Goal: Information Seeking & Learning: Learn about a topic

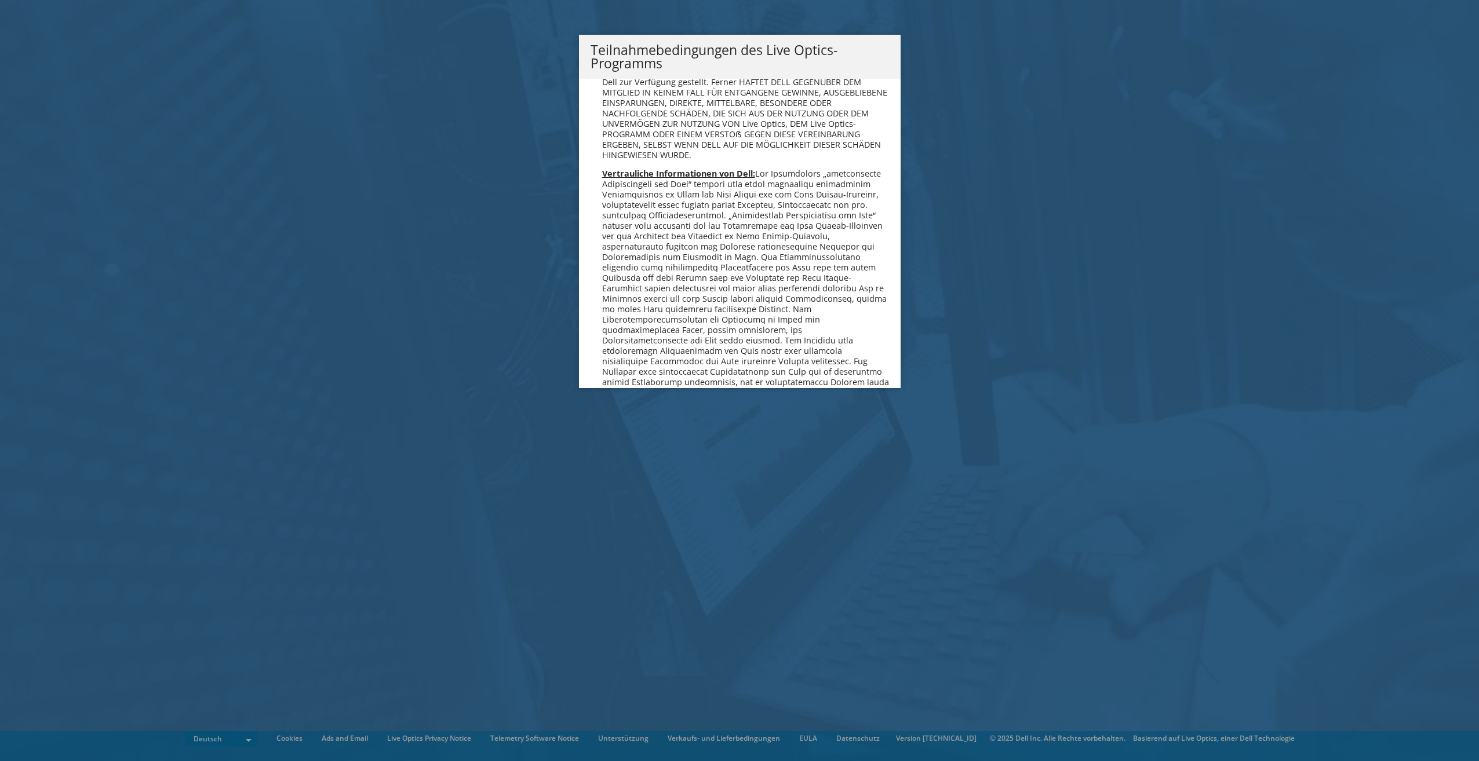
scroll to position [1132, 0]
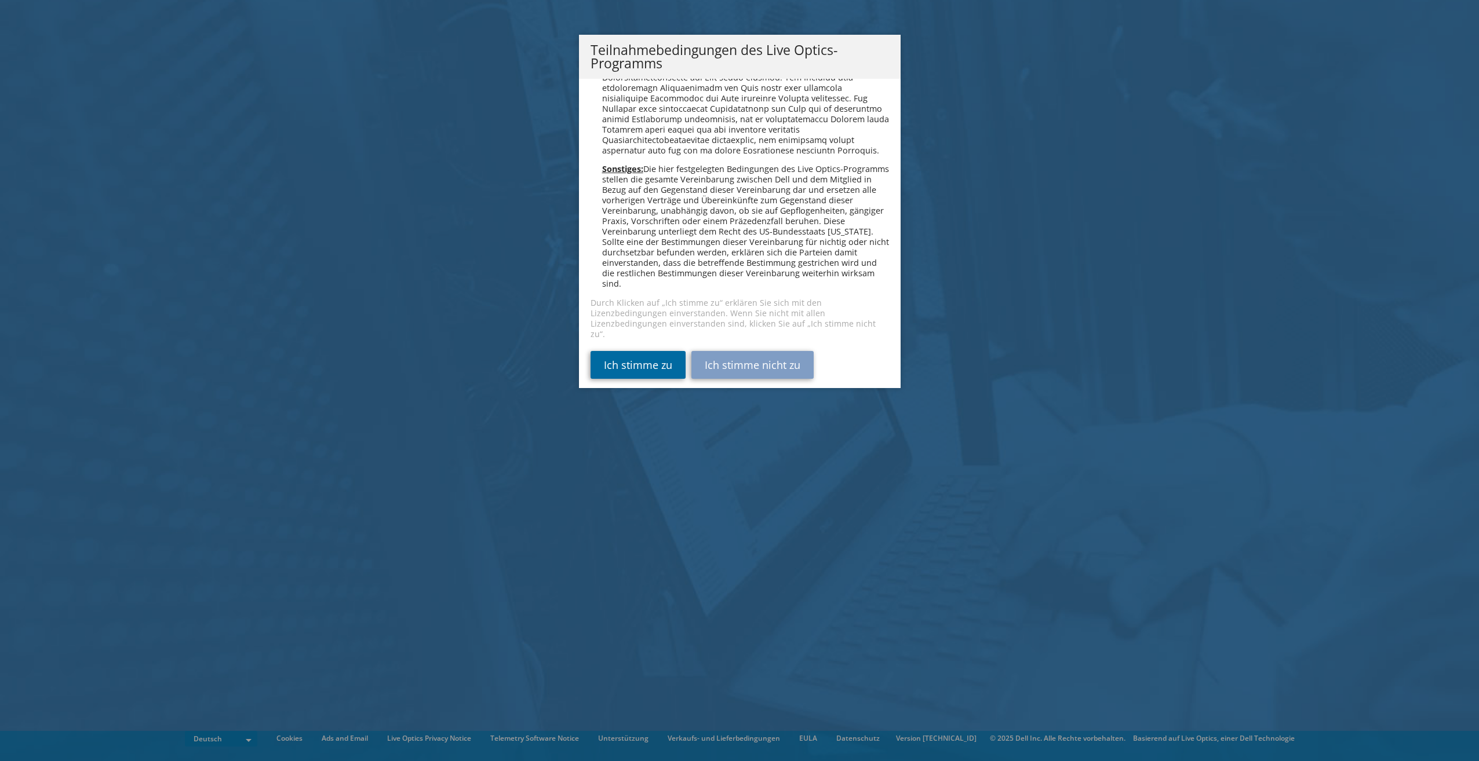
click at [642, 353] on link "Ich stimme zu" at bounding box center [637, 365] width 95 height 28
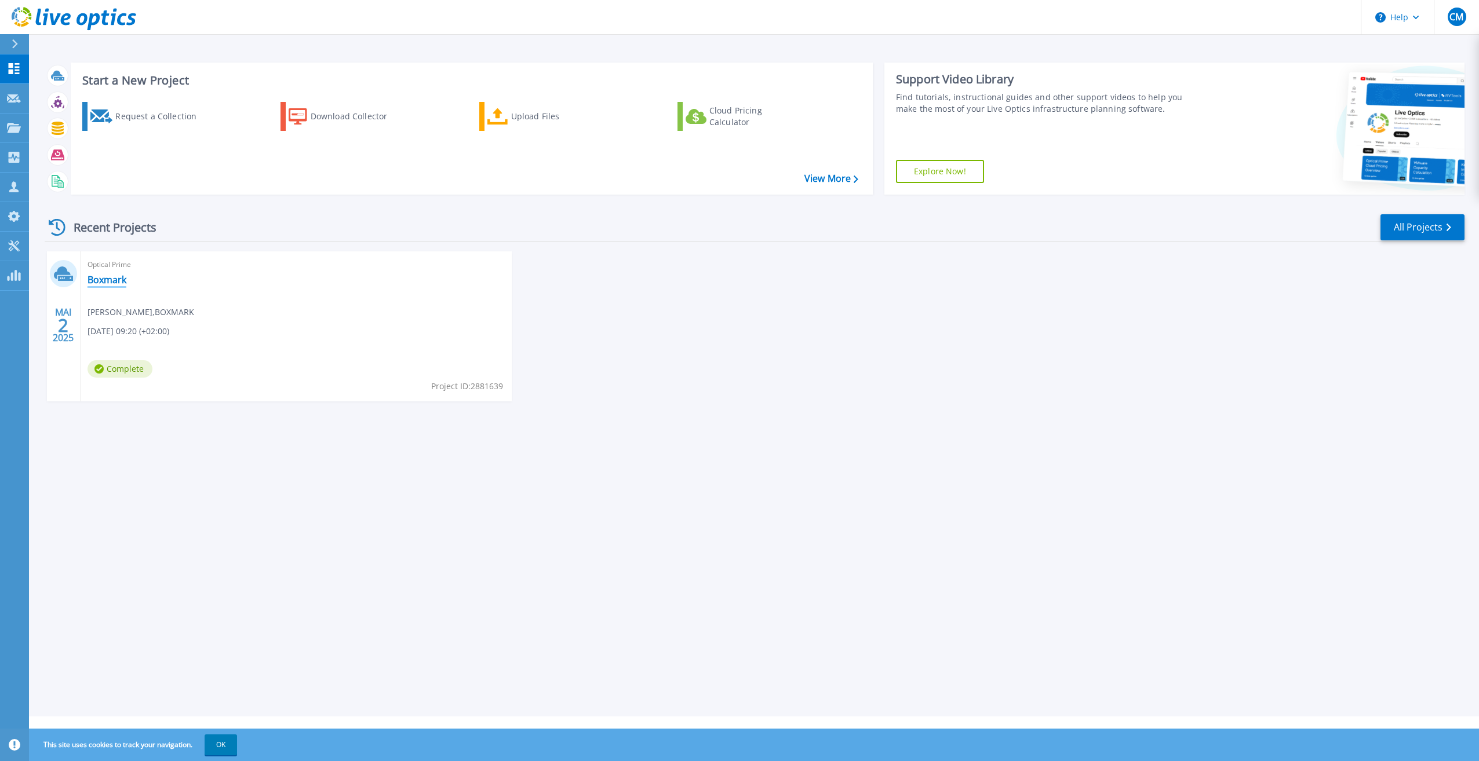
click at [110, 277] on link "Boxmark" at bounding box center [106, 280] width 39 height 12
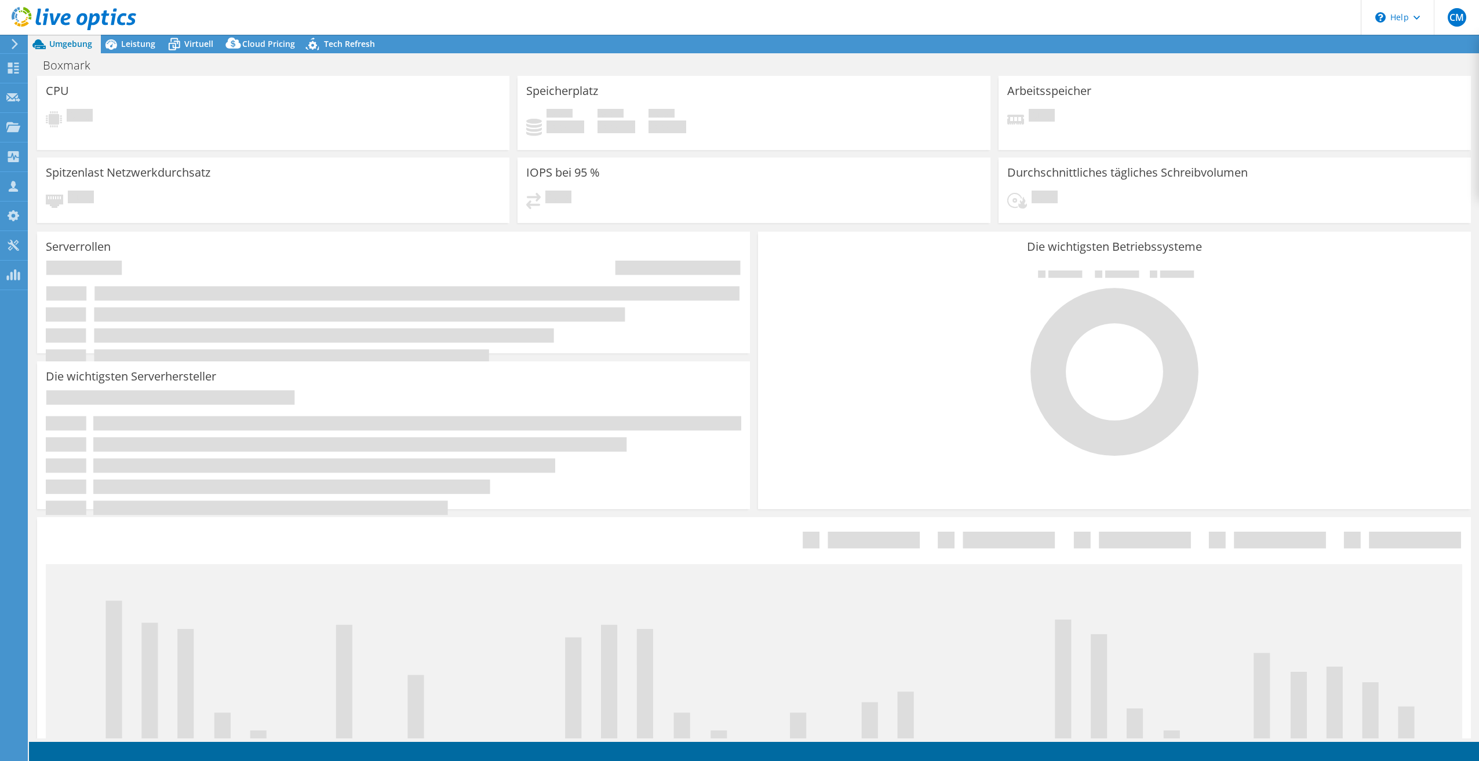
select select "USD"
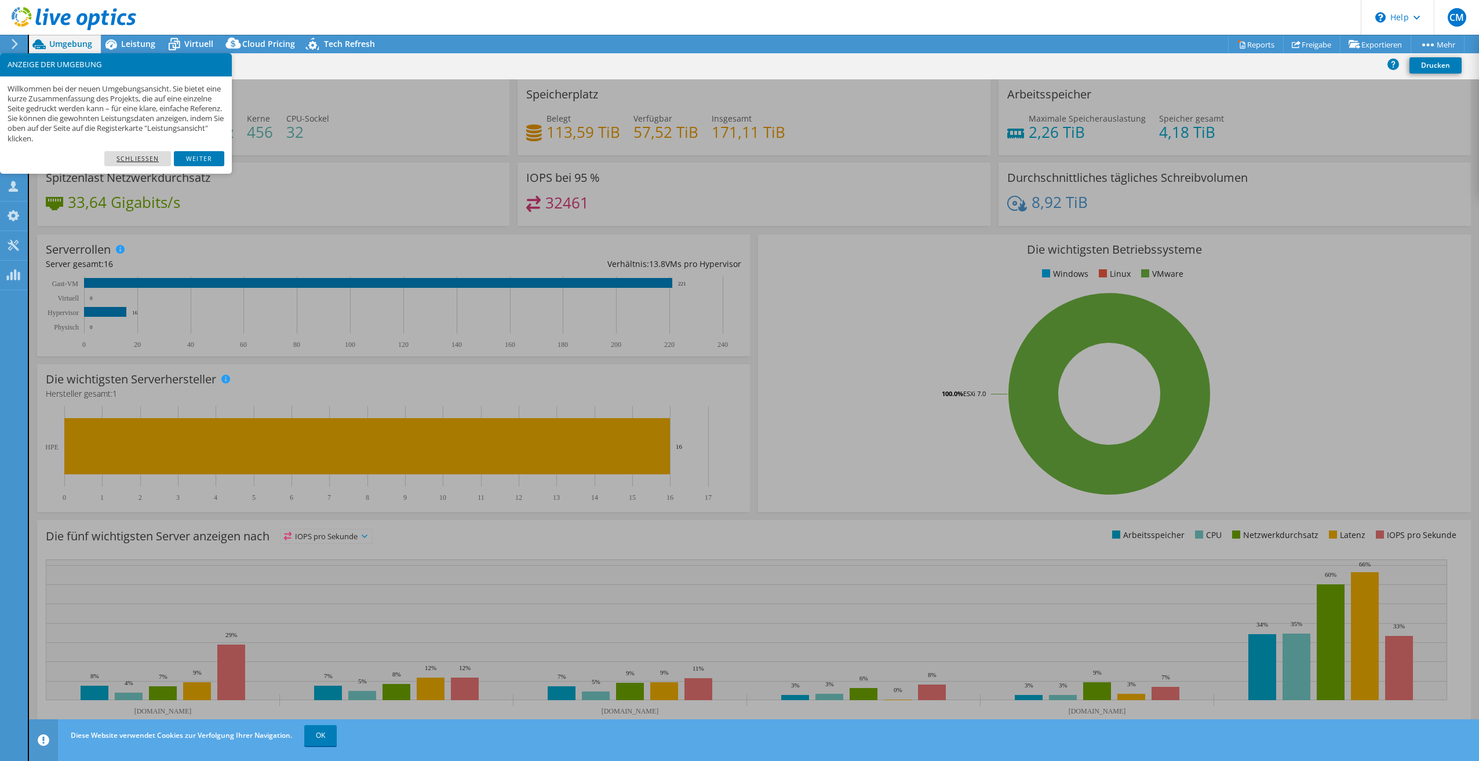
click at [148, 156] on link "Schließen" at bounding box center [137, 158] width 67 height 15
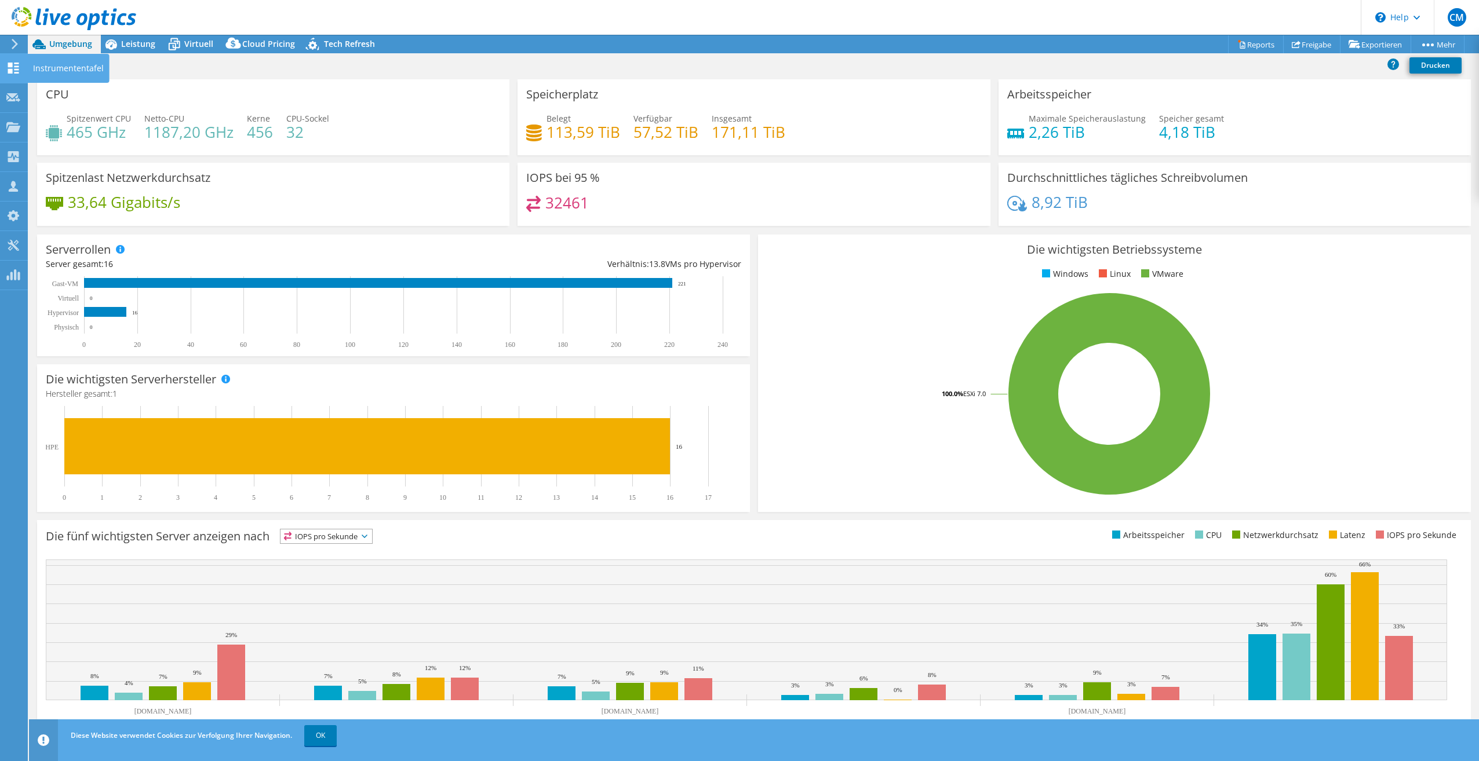
click at [14, 71] on icon at bounding box center [13, 68] width 14 height 11
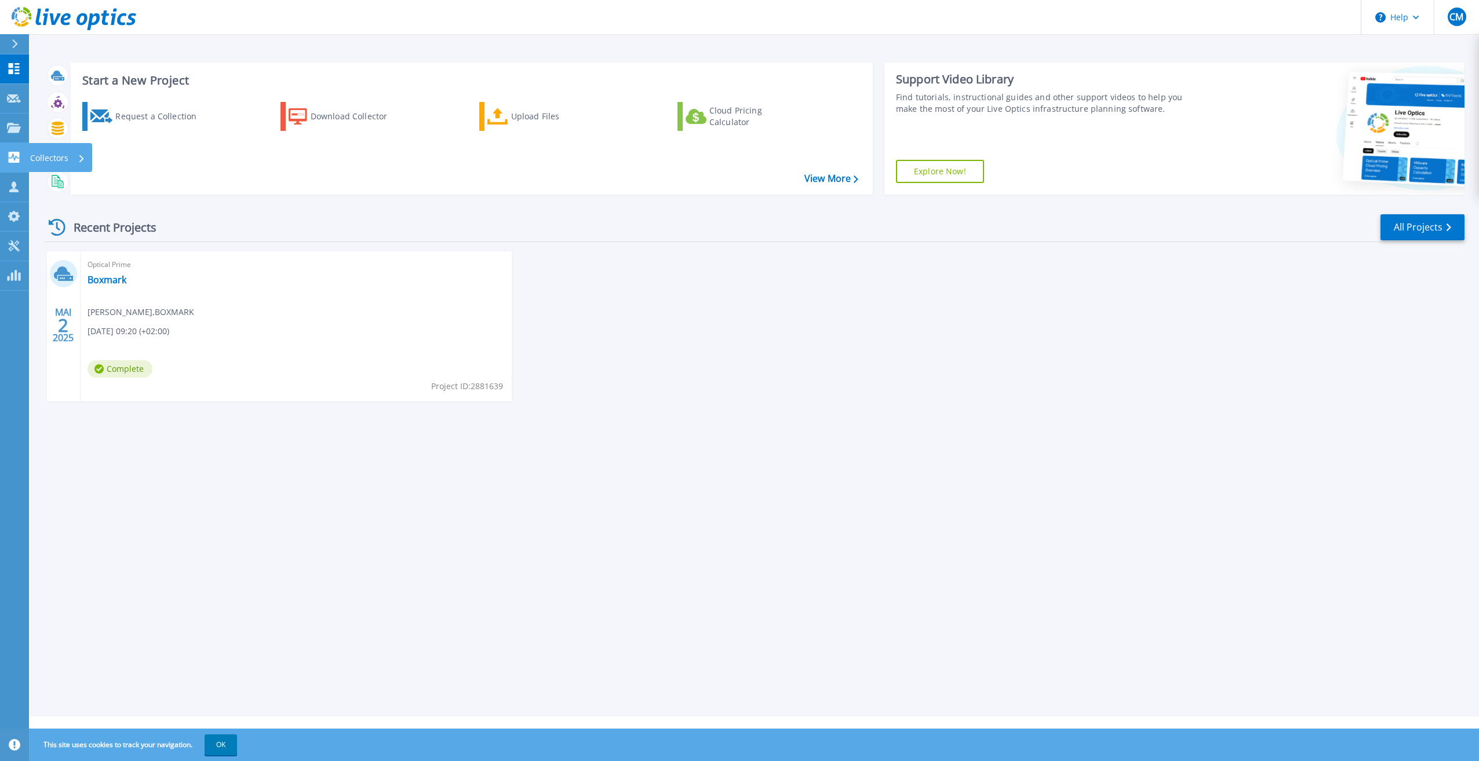
click at [14, 159] on icon at bounding box center [14, 157] width 14 height 11
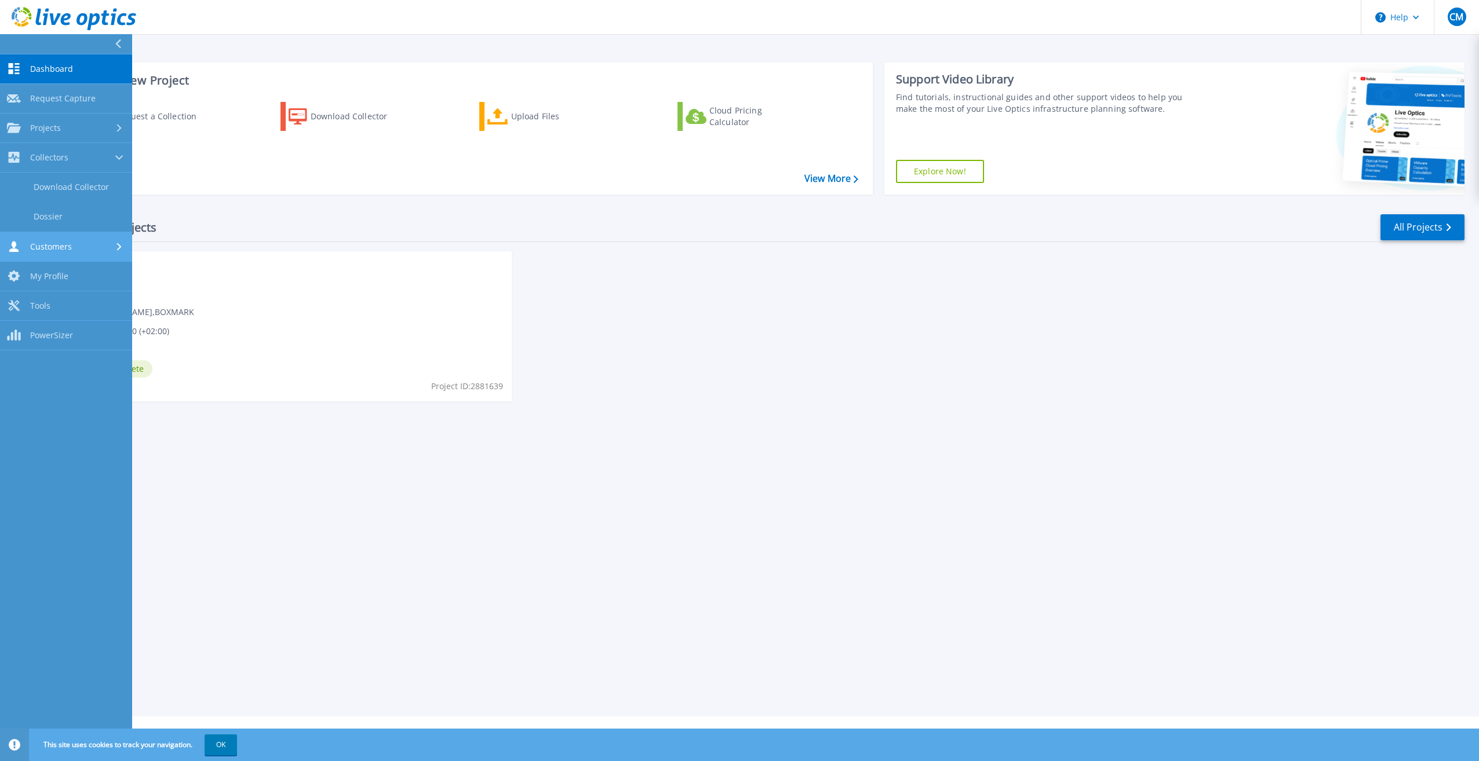
click at [76, 250] on div "Customers" at bounding box center [66, 246] width 118 height 11
click at [57, 72] on span "Dashboard" at bounding box center [51, 69] width 43 height 10
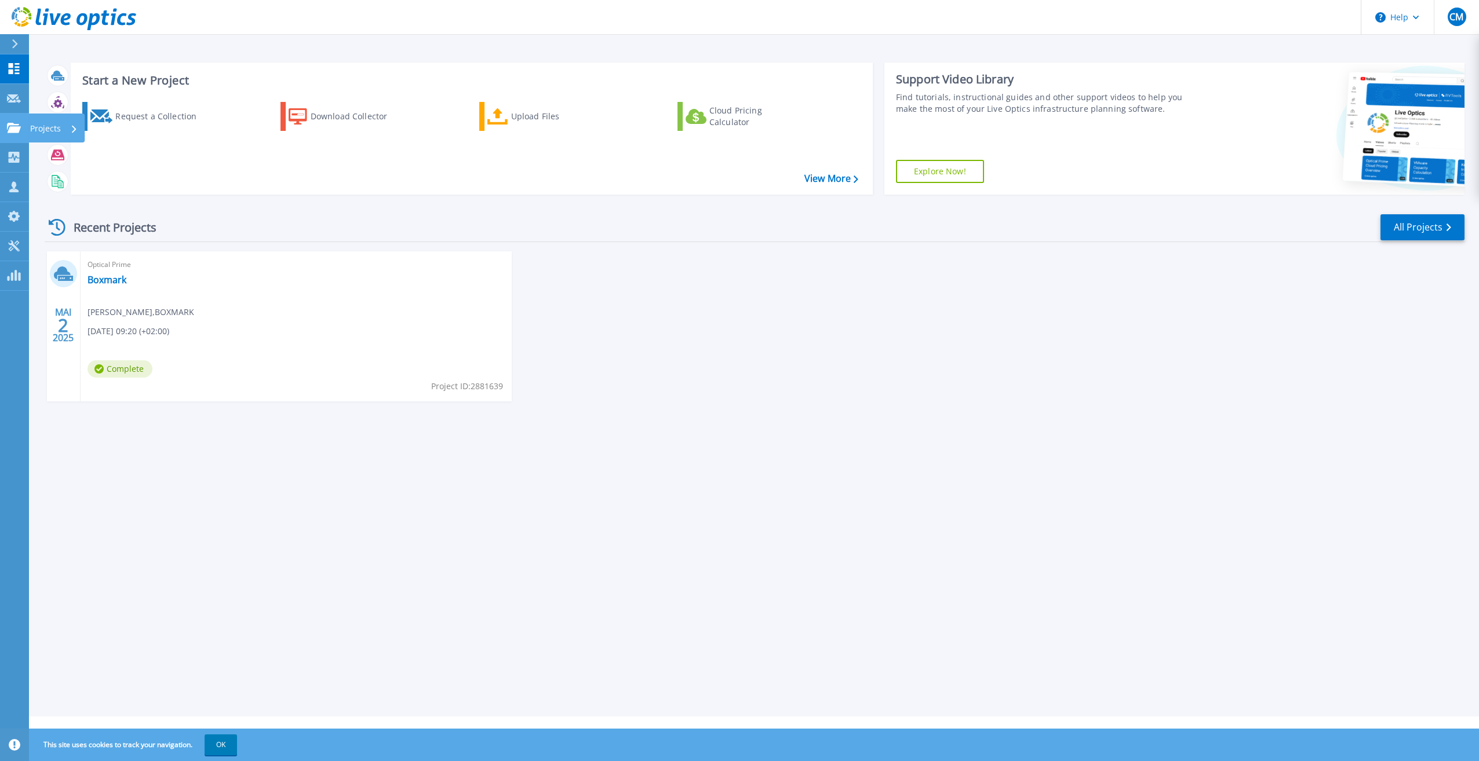
click at [14, 133] on link "Projects Projects" at bounding box center [14, 129] width 29 height 30
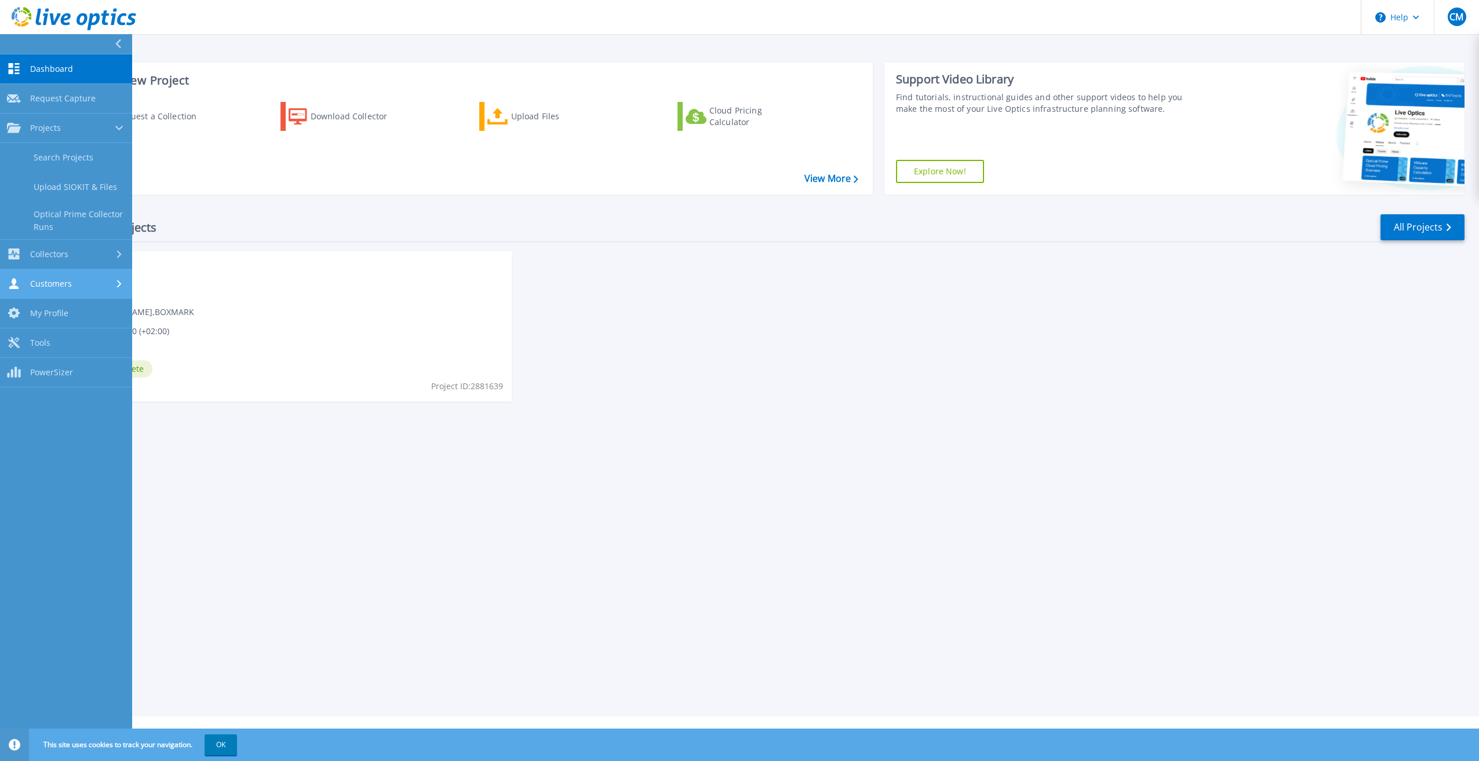
click at [78, 278] on div "Customers" at bounding box center [66, 283] width 118 height 11
click at [96, 250] on link "Search & Manage Users" at bounding box center [66, 250] width 132 height 37
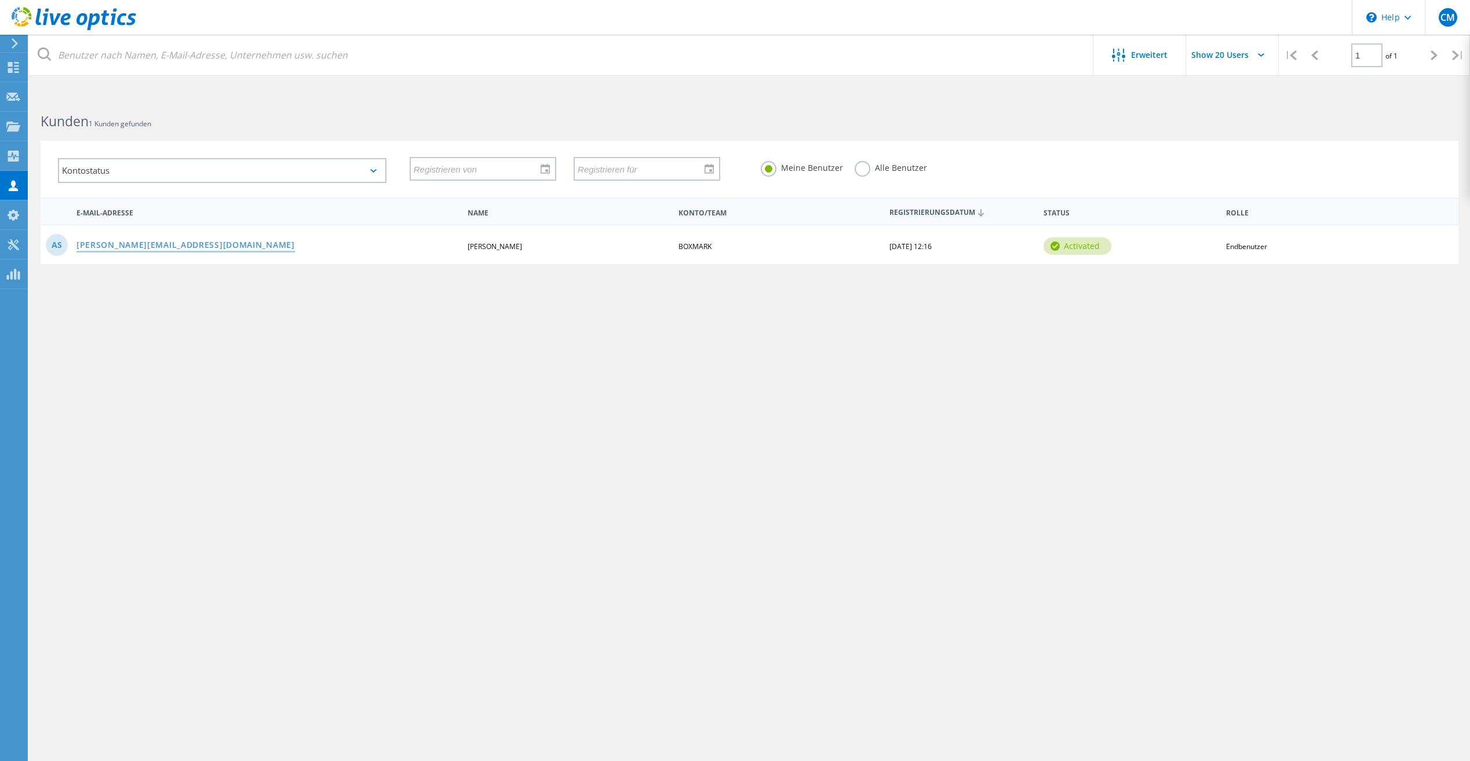
click at [198, 246] on link "[PERSON_NAME][EMAIL_ADDRESS][DOMAIN_NAME]" at bounding box center [185, 246] width 218 height 10
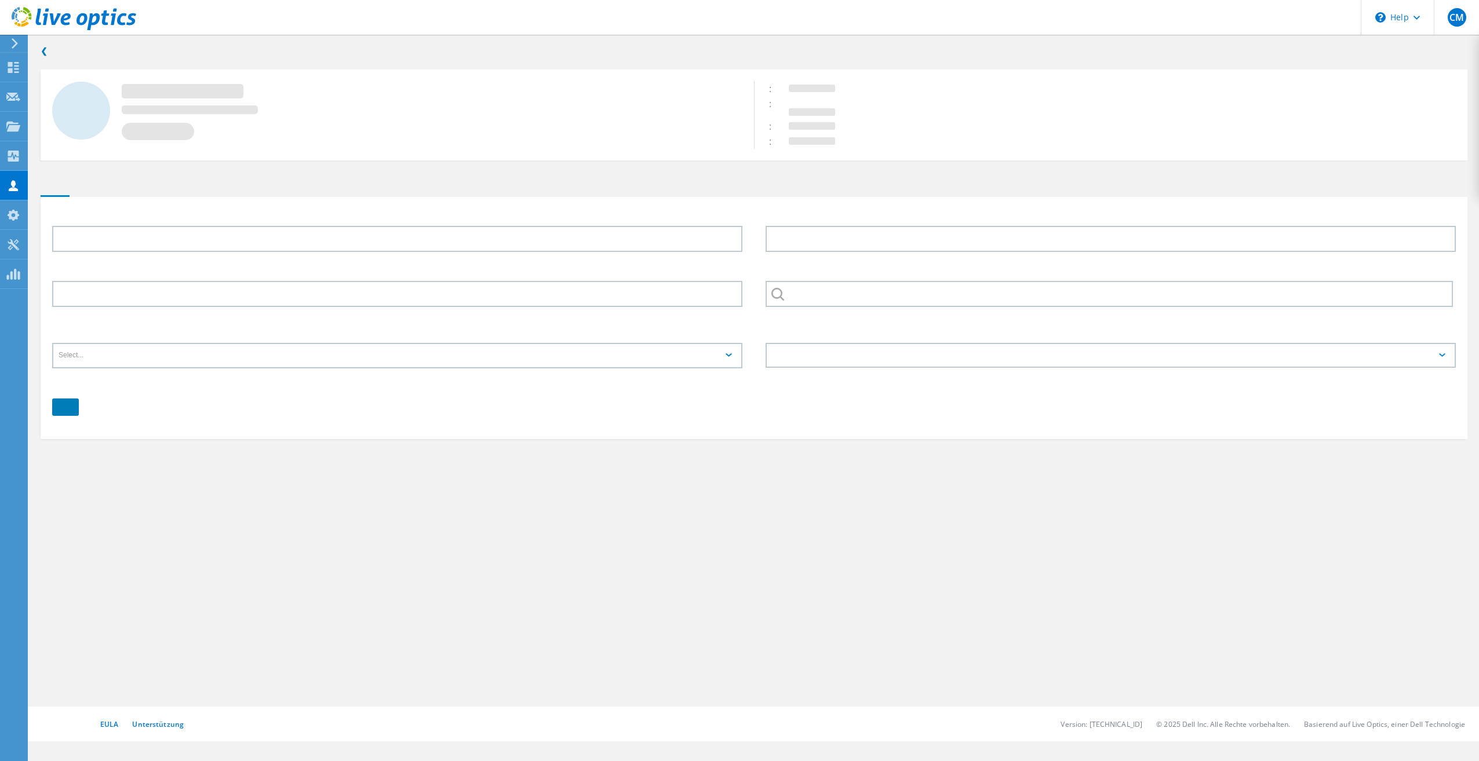
type input "[PERSON_NAME]"
type input "Stradner"
type input "BOXMARK"
type input "Deutsch"
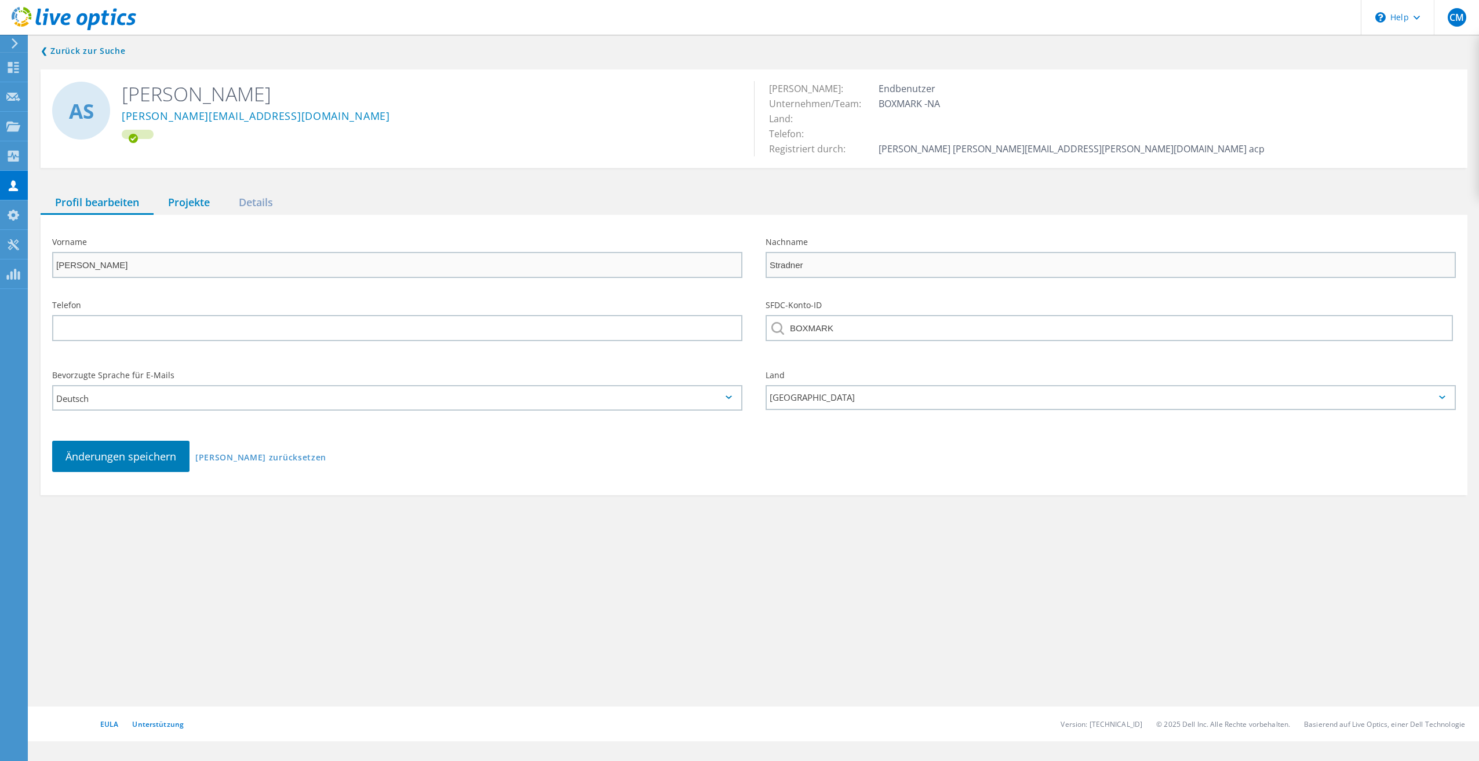
click at [191, 203] on div "Projekte" at bounding box center [189, 203] width 71 height 24
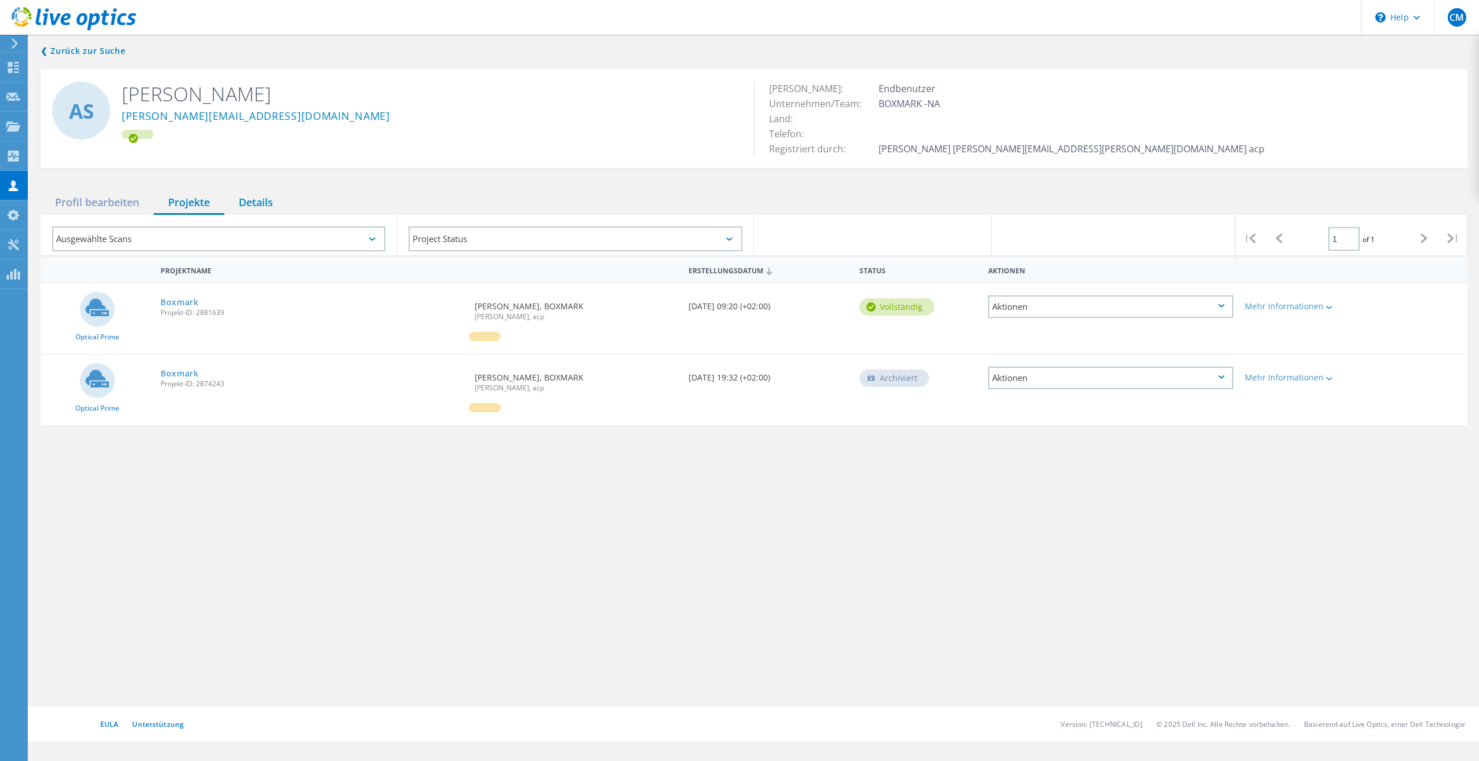
click at [267, 202] on div "Details" at bounding box center [255, 203] width 63 height 24
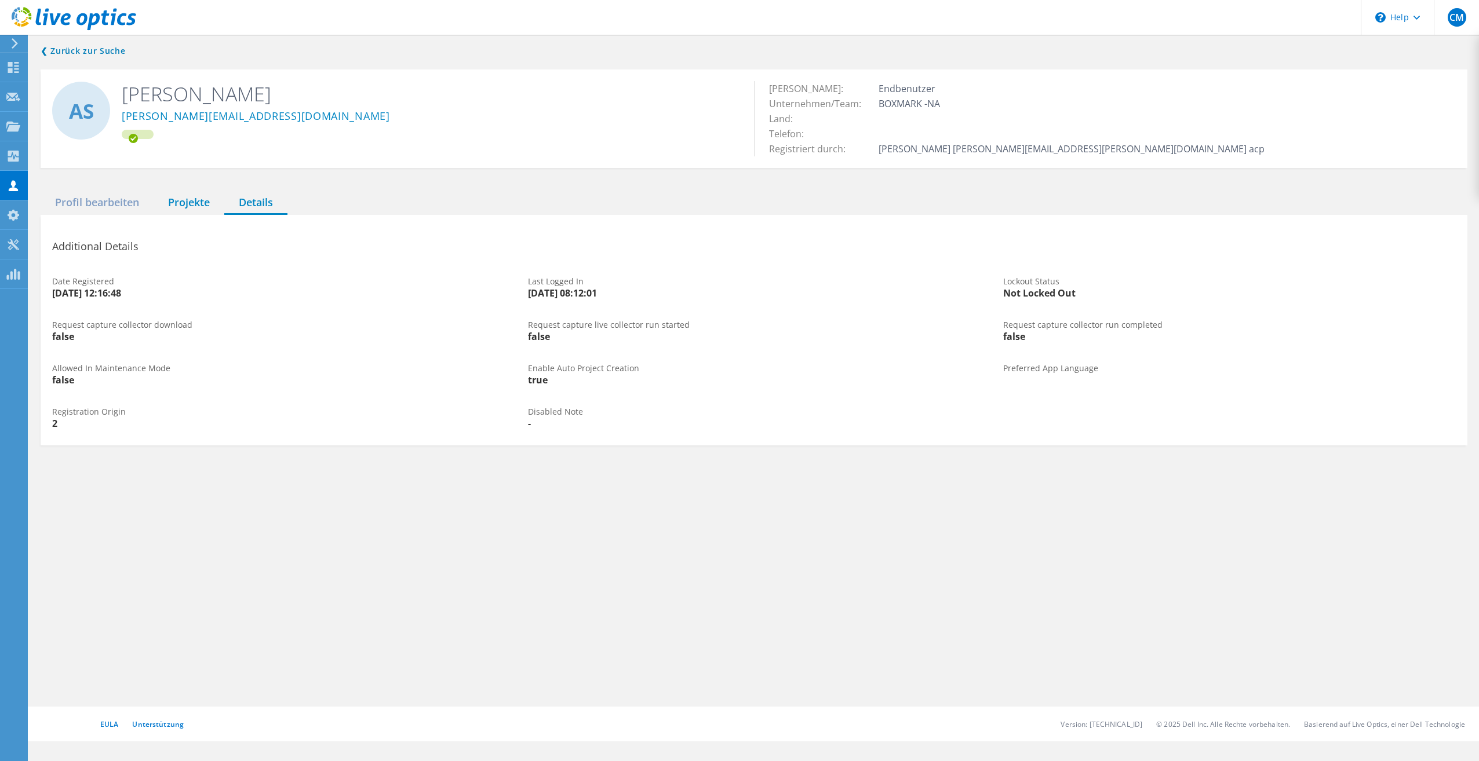
click at [211, 204] on div "Projekte" at bounding box center [189, 203] width 71 height 24
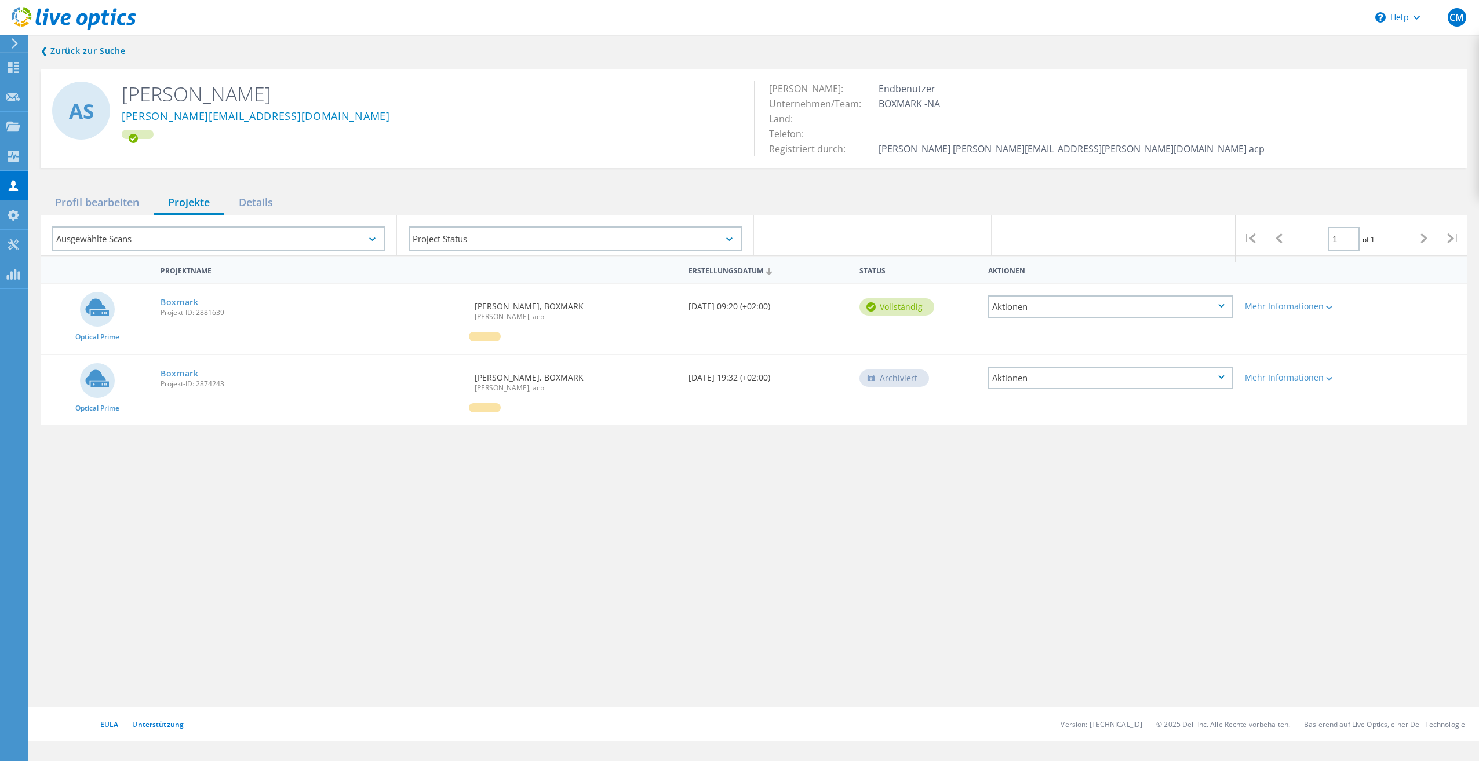
click at [14, 43] on icon at bounding box center [14, 43] width 9 height 10
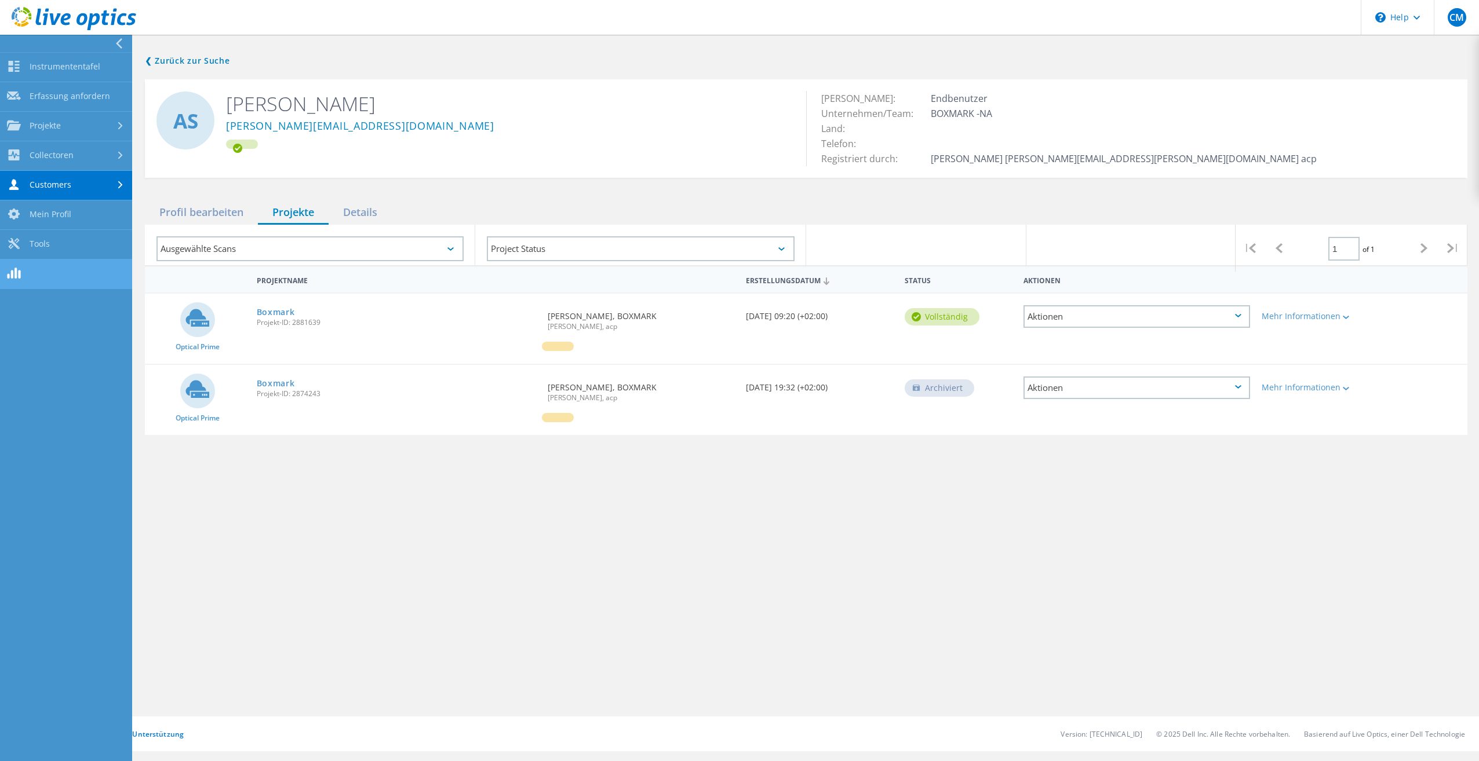
click at [46, 276] on link at bounding box center [66, 275] width 132 height 30
click at [83, 63] on link "Instrumententafel" at bounding box center [66, 68] width 132 height 30
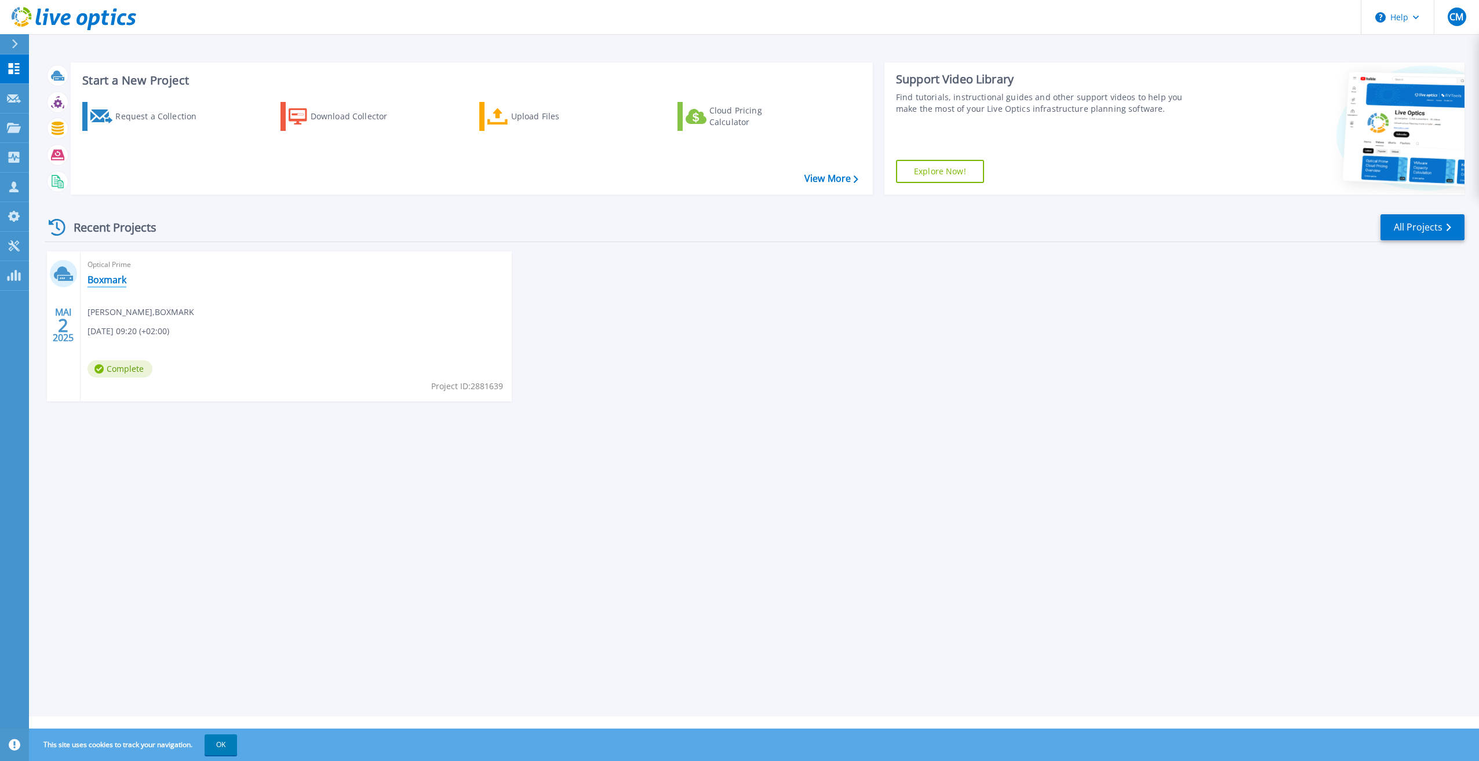
click at [111, 279] on link "Boxmark" at bounding box center [106, 280] width 39 height 12
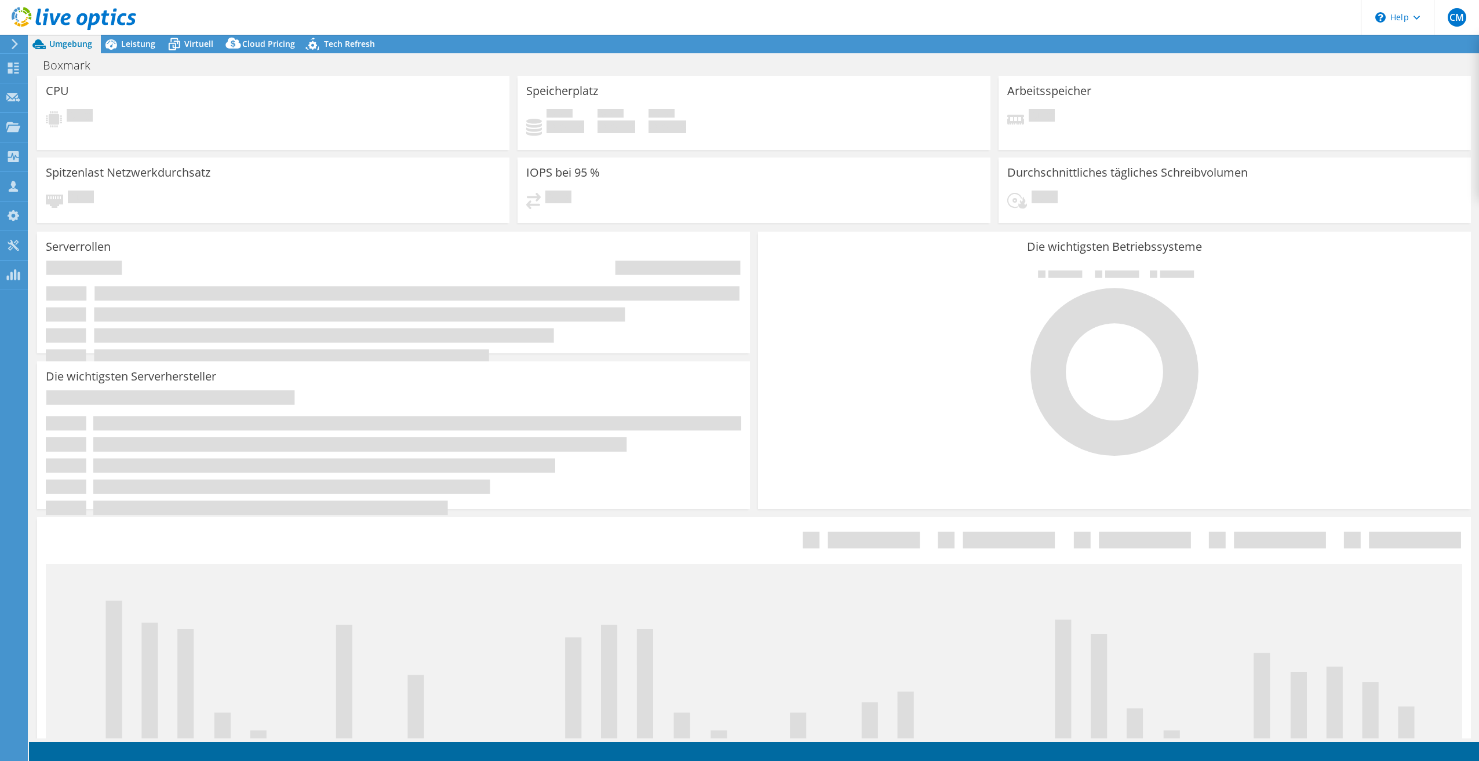
select select "USD"
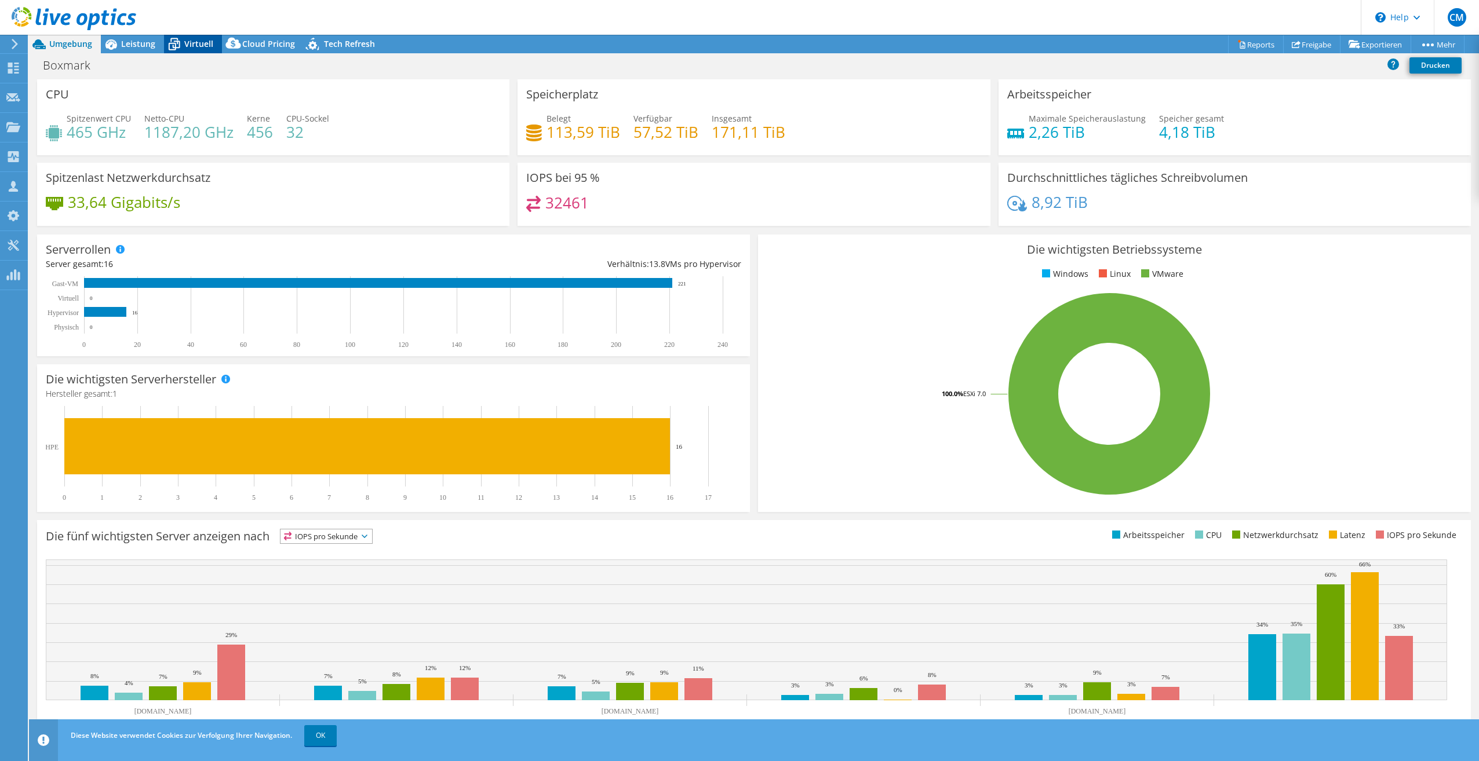
click at [196, 41] on span "Virtuell" at bounding box center [198, 43] width 29 height 11
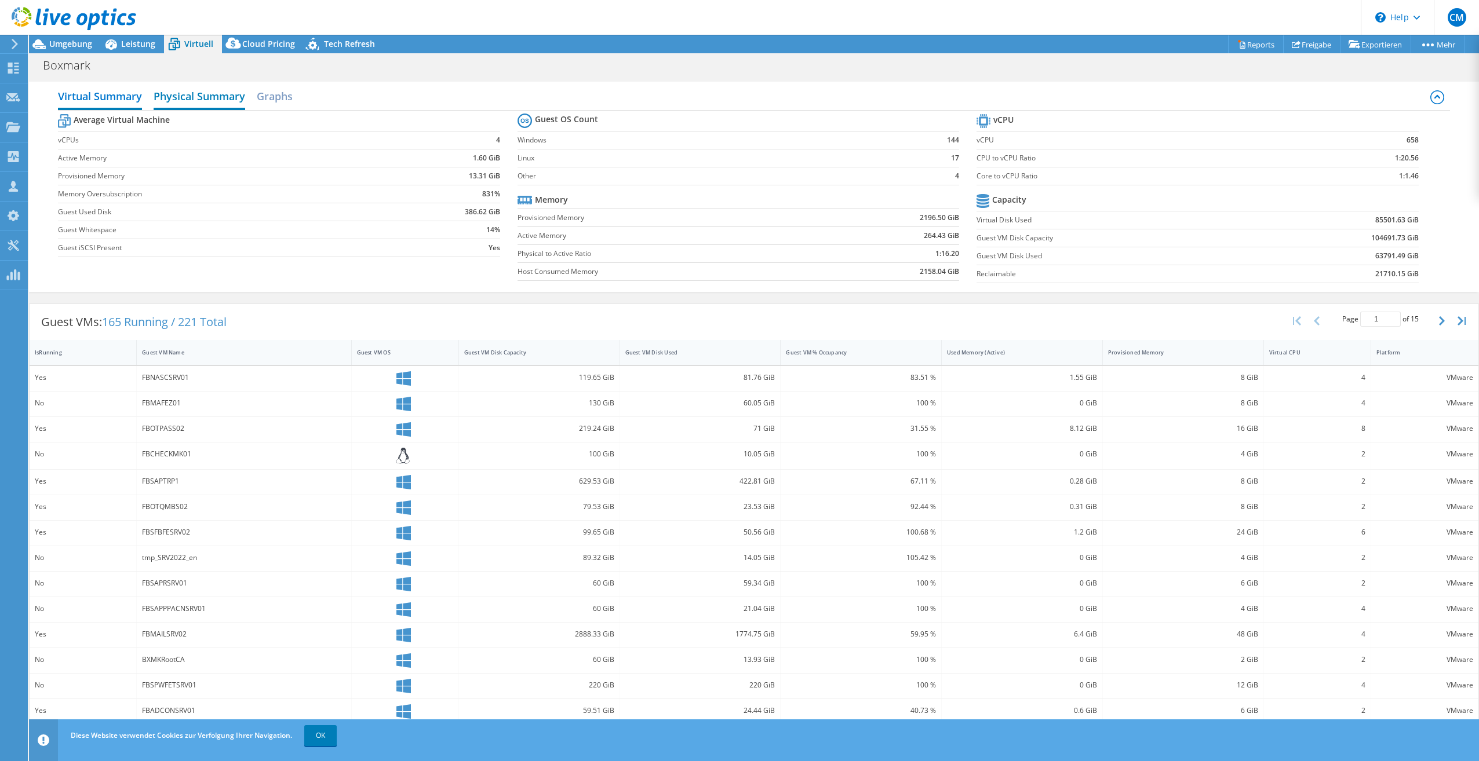
click at [189, 101] on h2 "Physical Summary" at bounding box center [200, 97] width 92 height 25
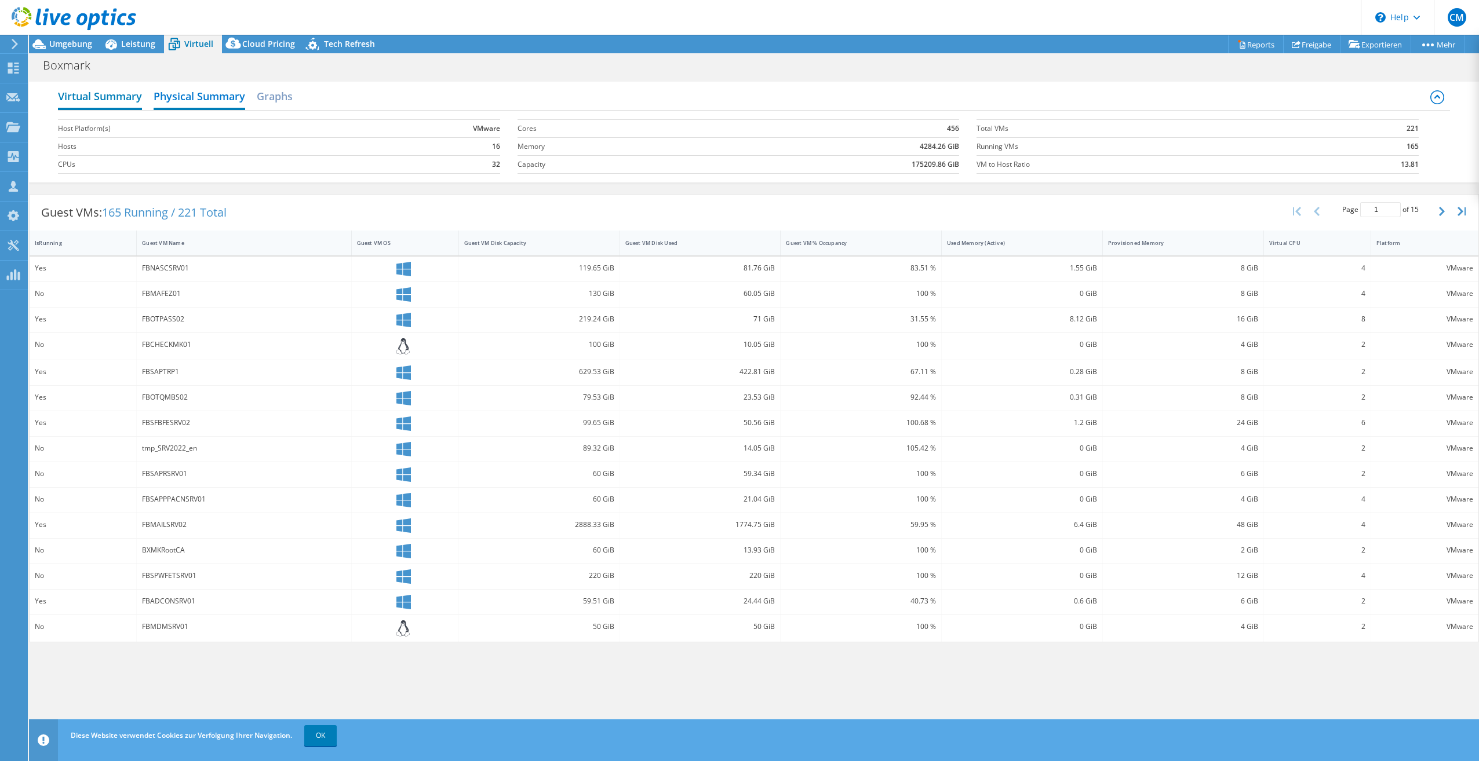
click at [121, 103] on h2 "Virtual Summary" at bounding box center [100, 97] width 84 height 25
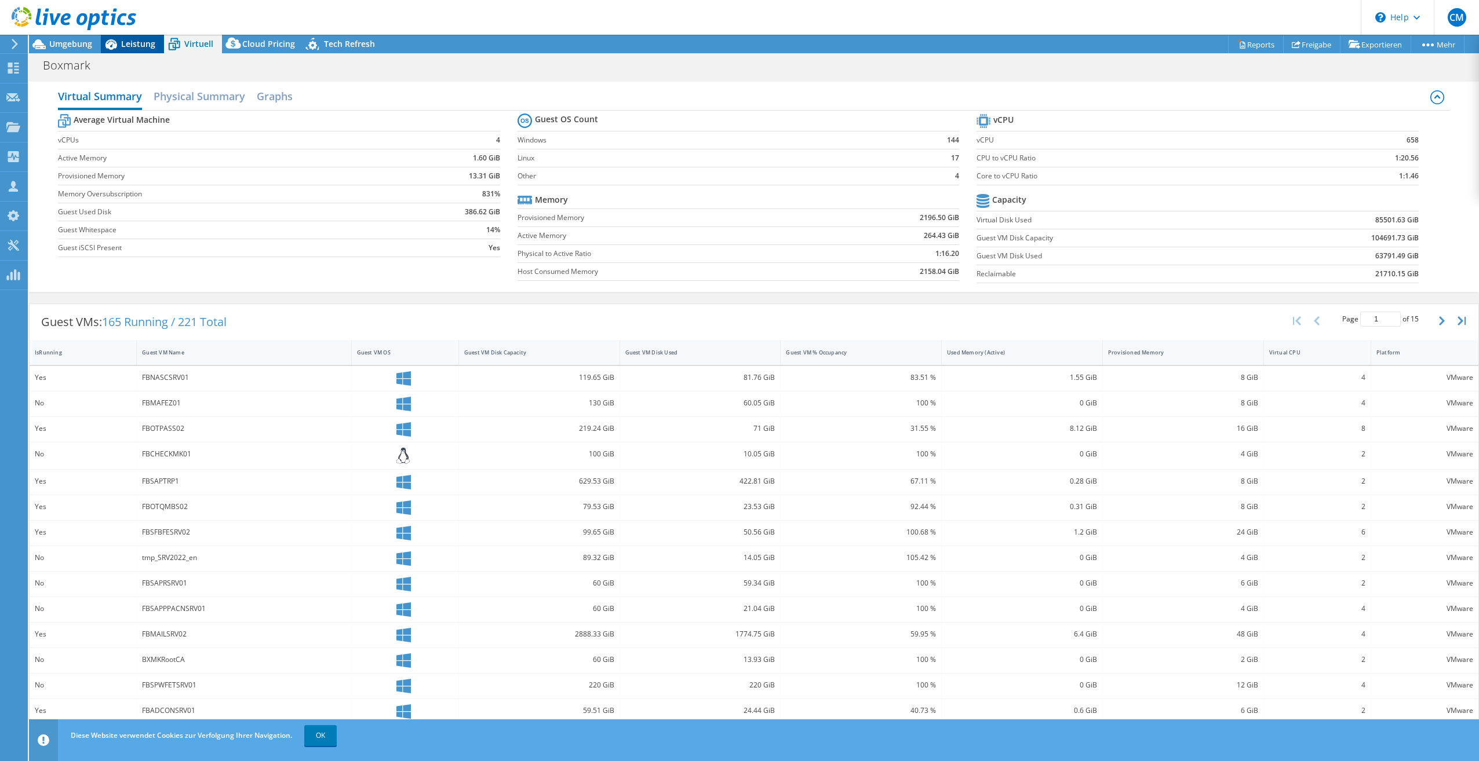
click at [140, 43] on span "Leistung" at bounding box center [138, 43] width 34 height 11
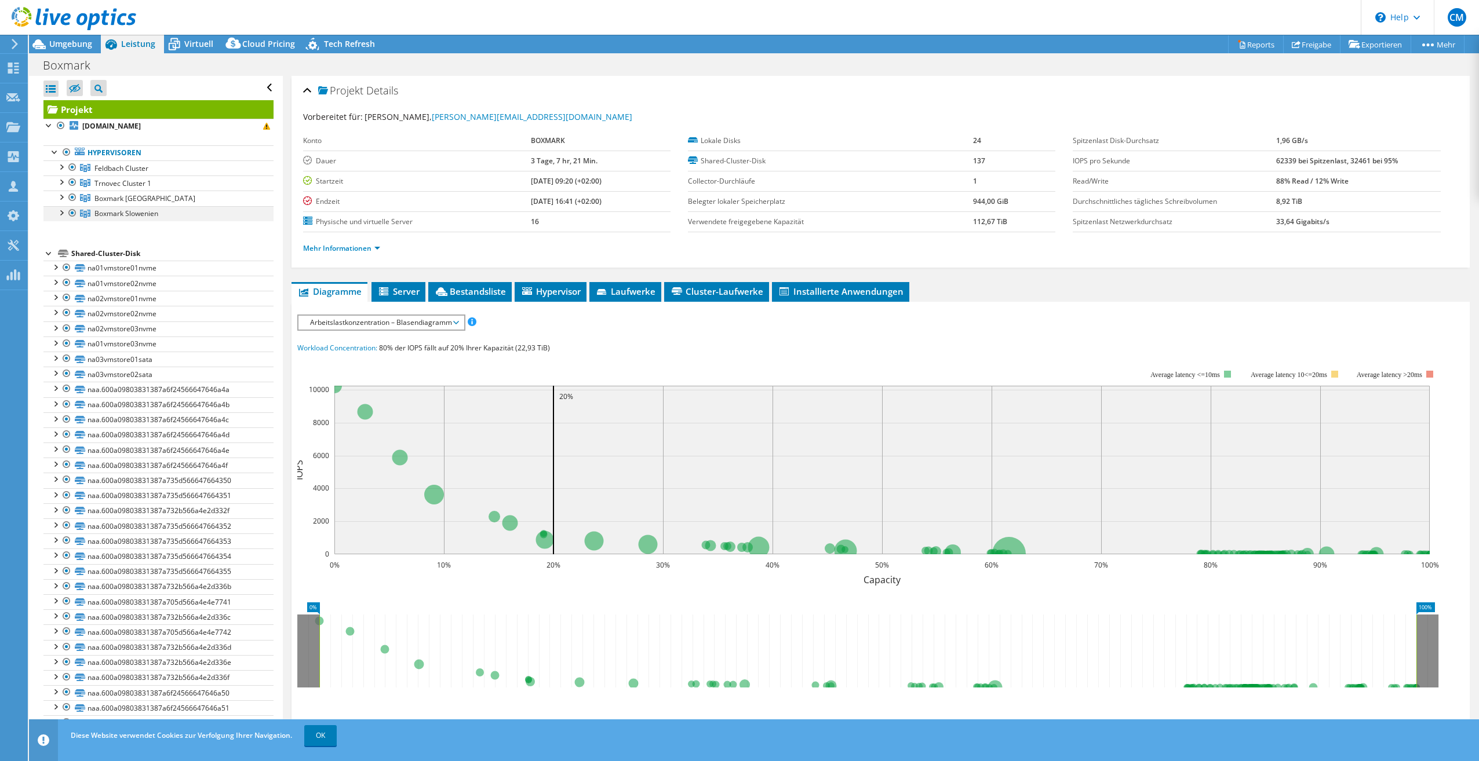
click at [61, 210] on div at bounding box center [61, 212] width 12 height 12
click at [131, 229] on link "[DOMAIN_NAME]" at bounding box center [158, 228] width 230 height 15
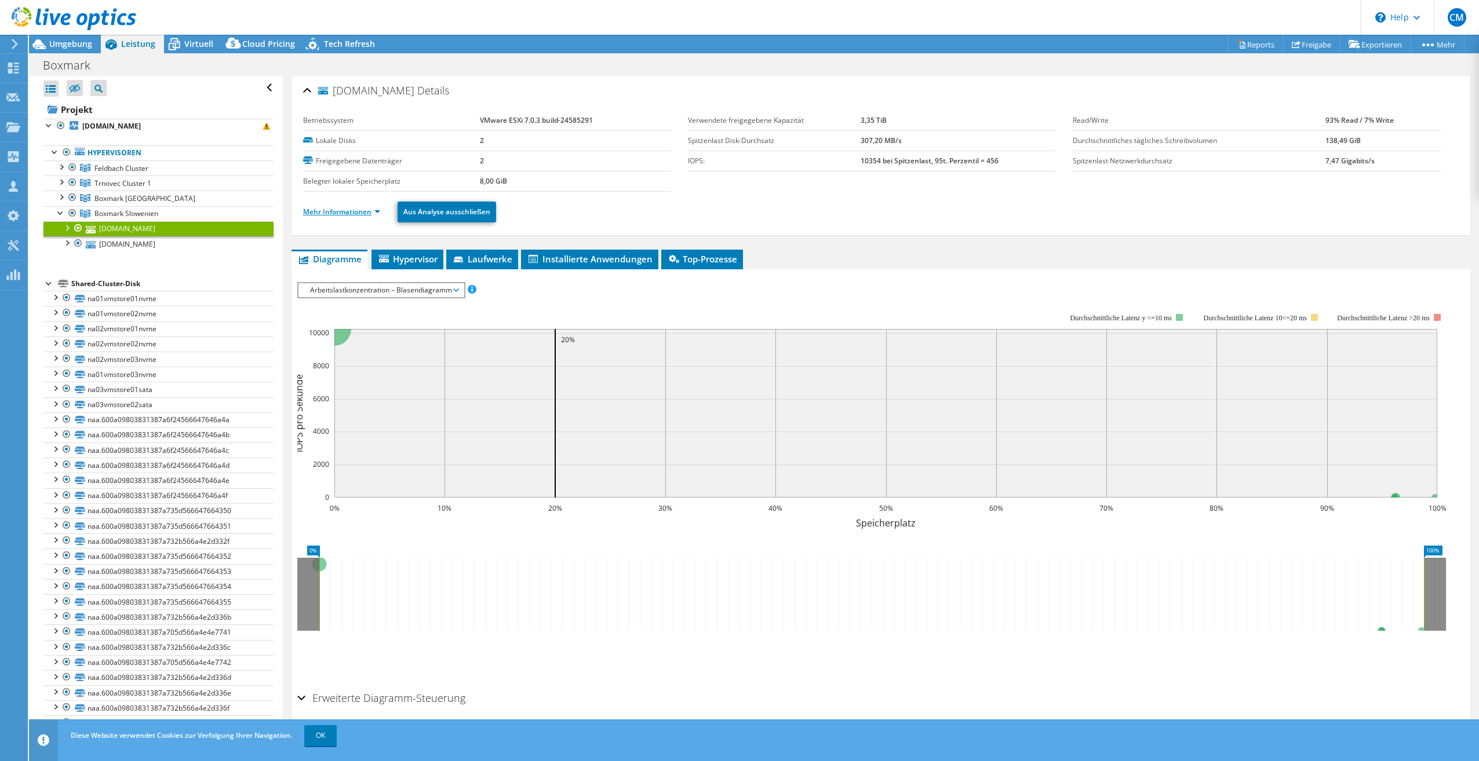
click at [337, 216] on link "Mehr Informationen" at bounding box center [341, 212] width 77 height 10
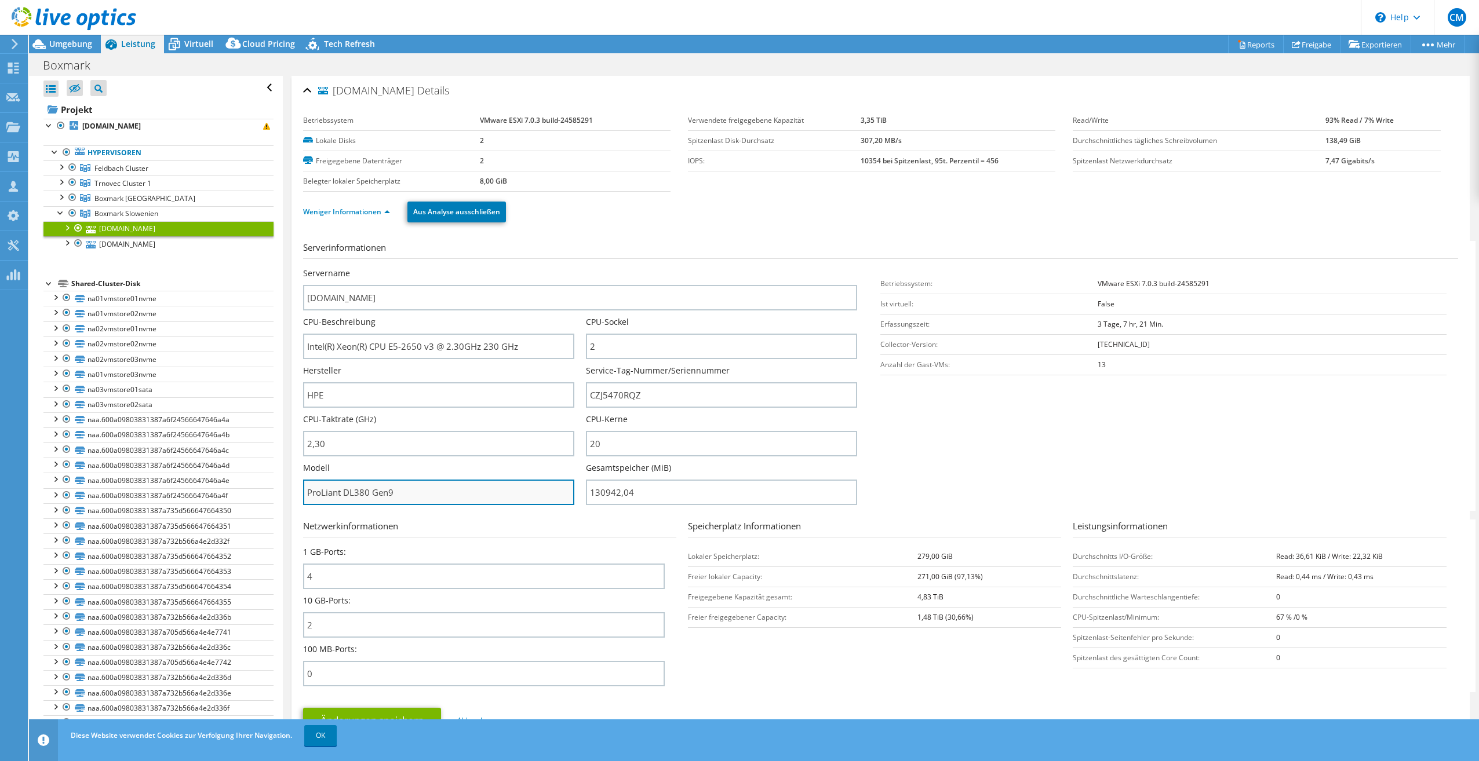
drag, startPoint x: 369, startPoint y: 489, endPoint x: 519, endPoint y: 487, distance: 150.1
click at [519, 487] on input "ProLiant DL380 Gen9" at bounding box center [438, 492] width 271 height 25
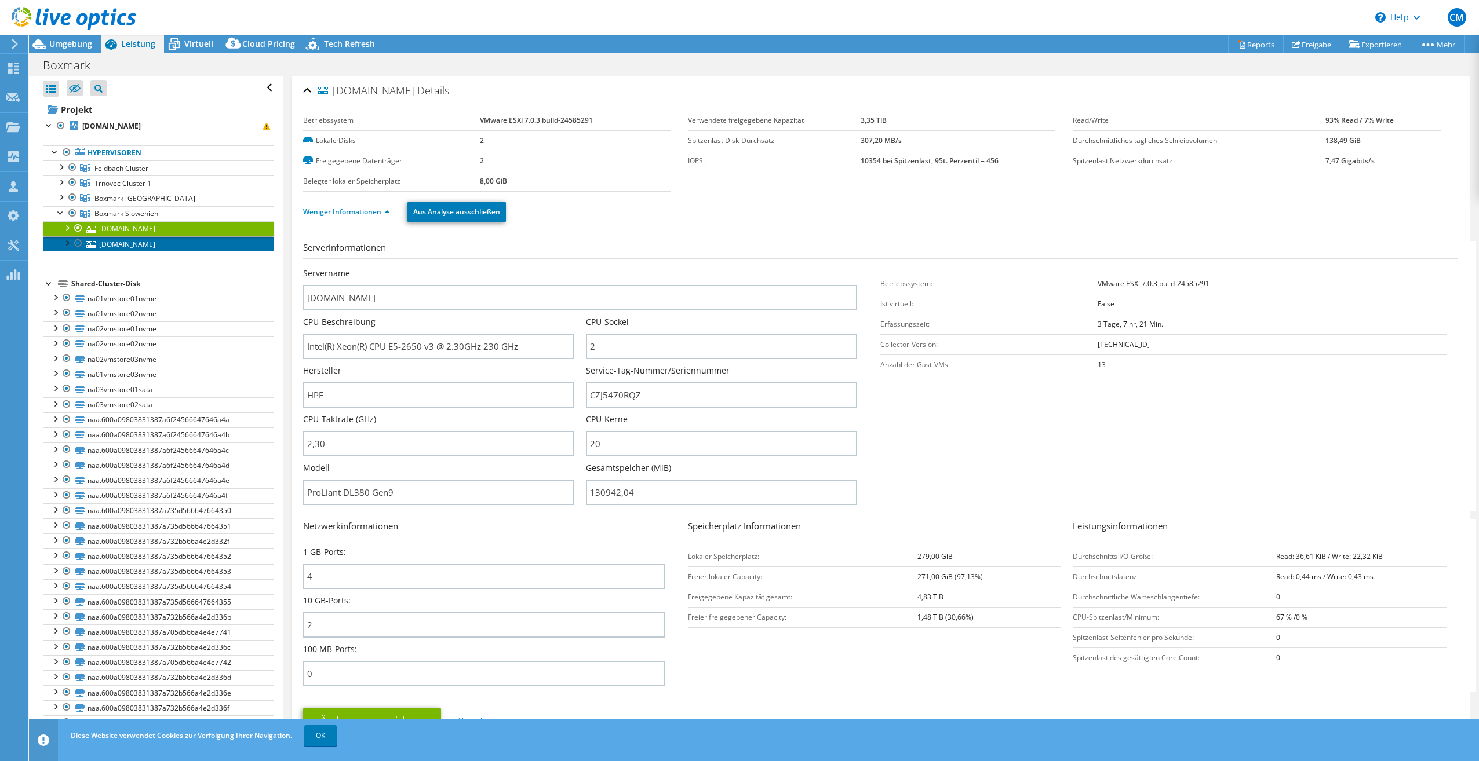
click at [115, 243] on link "[DOMAIN_NAME]" at bounding box center [158, 243] width 230 height 15
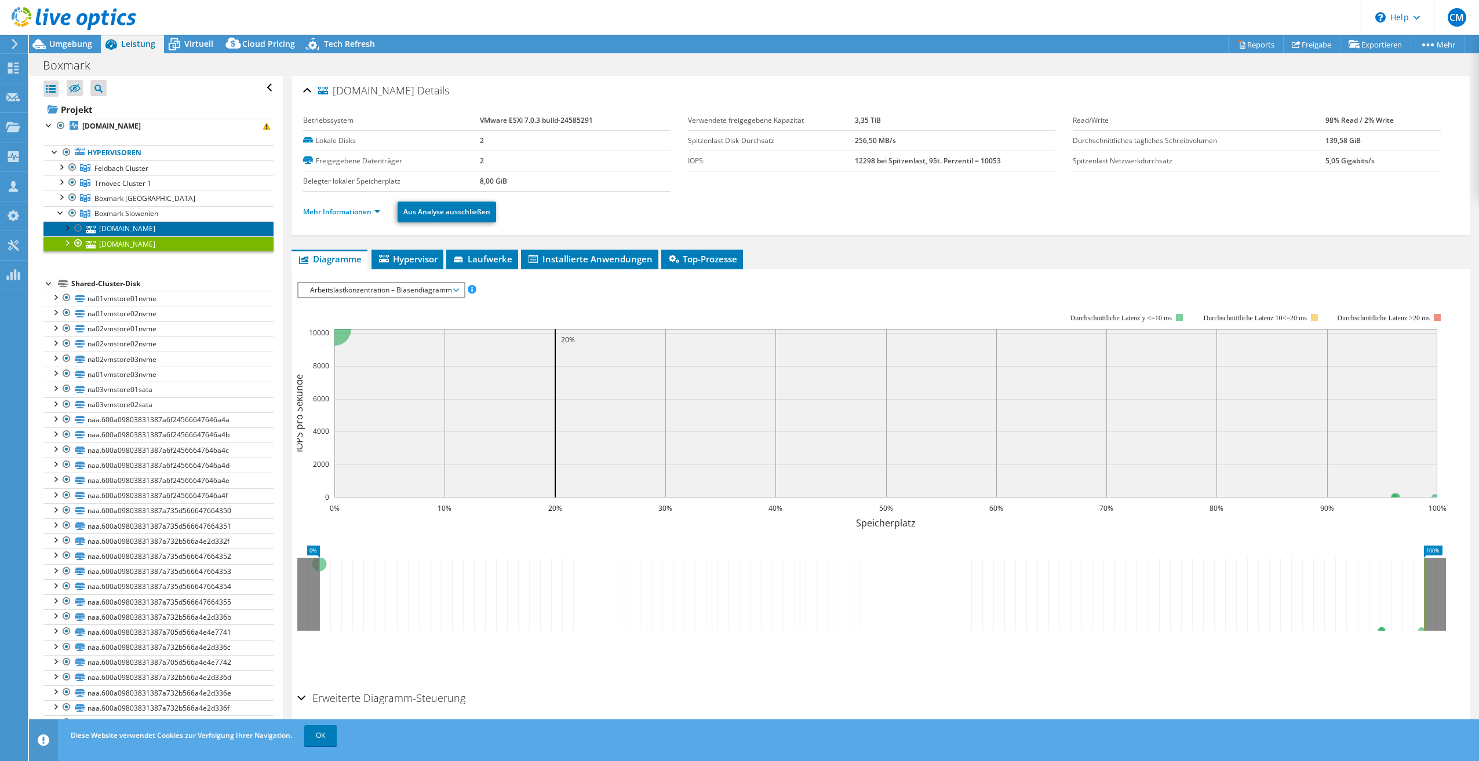
click at [133, 224] on link "[DOMAIN_NAME]" at bounding box center [158, 228] width 230 height 15
click at [417, 261] on span "Hypervisor" at bounding box center [407, 259] width 60 height 12
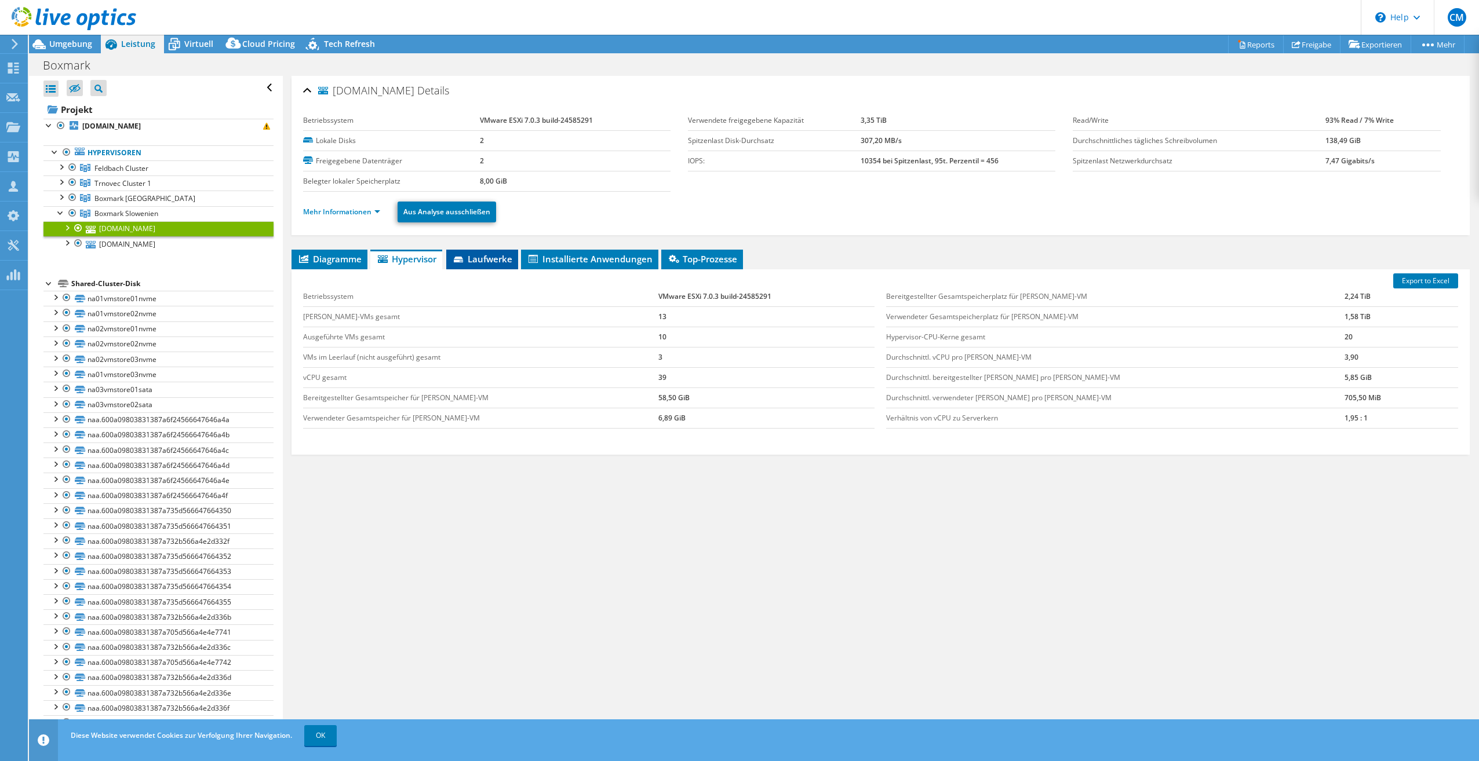
click at [477, 261] on span "Laufwerke" at bounding box center [482, 259] width 60 height 12
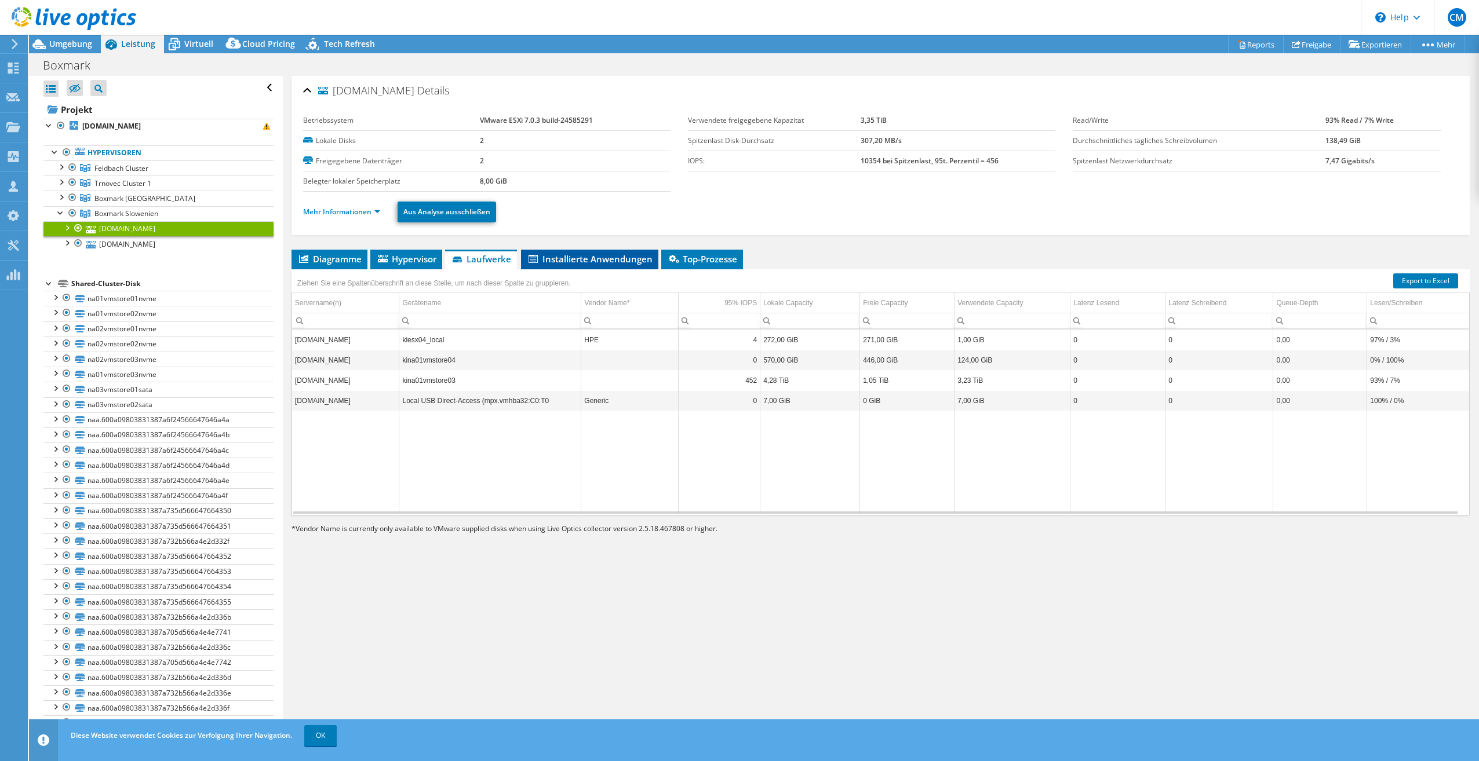
click at [572, 257] on span "Installierte Anwendungen" at bounding box center [590, 259] width 126 height 12
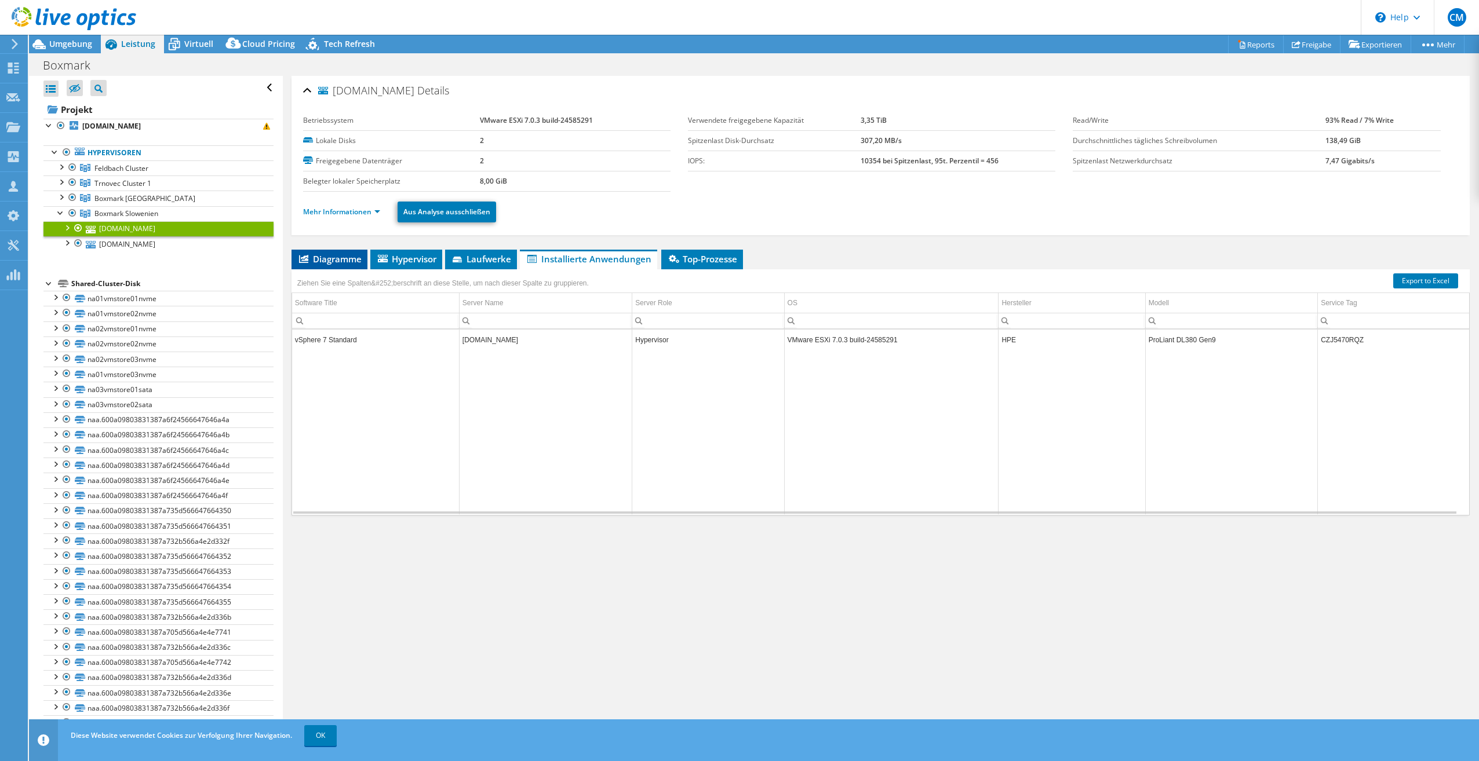
click at [308, 264] on span "Diagramme" at bounding box center [329, 259] width 64 height 12
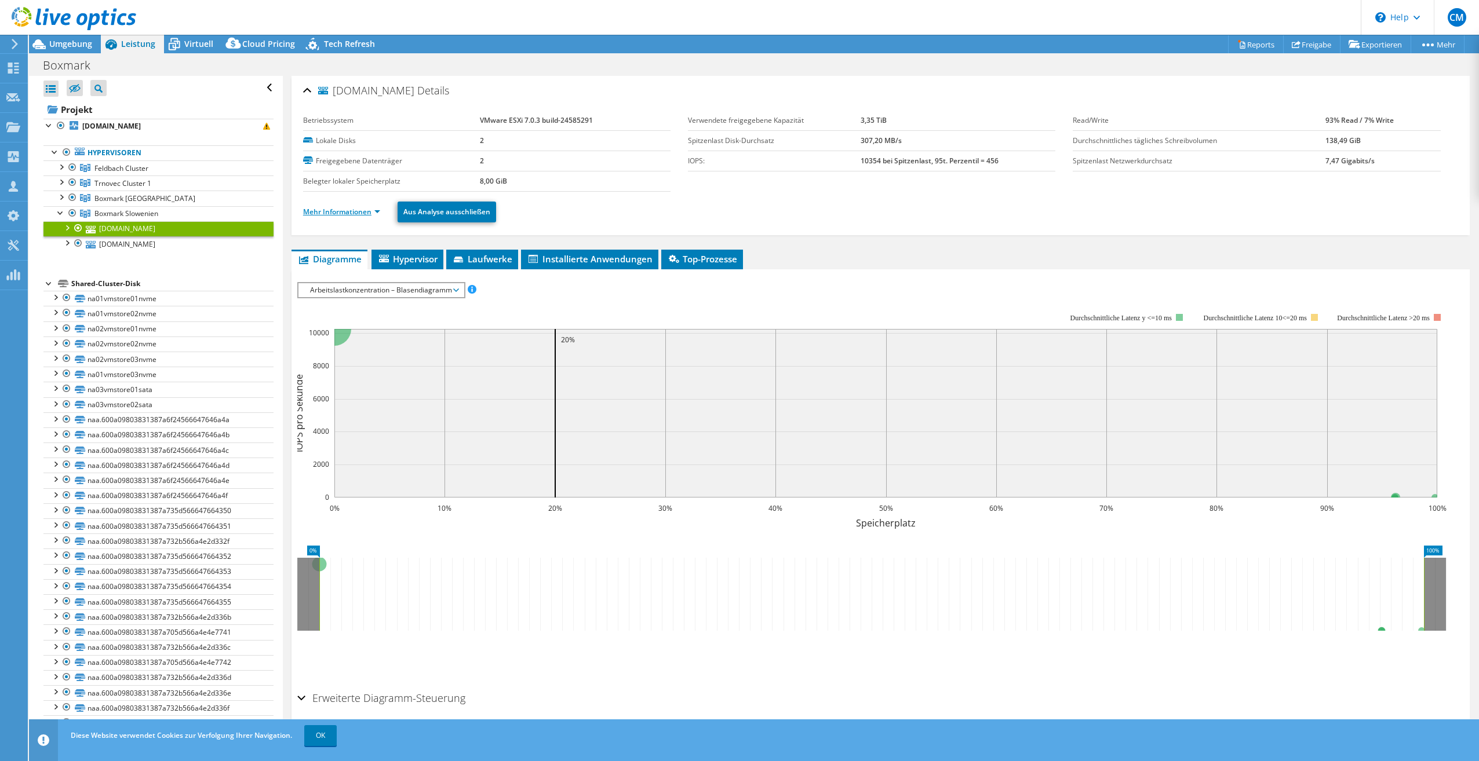
click at [359, 216] on link "Mehr Informationen" at bounding box center [341, 212] width 77 height 10
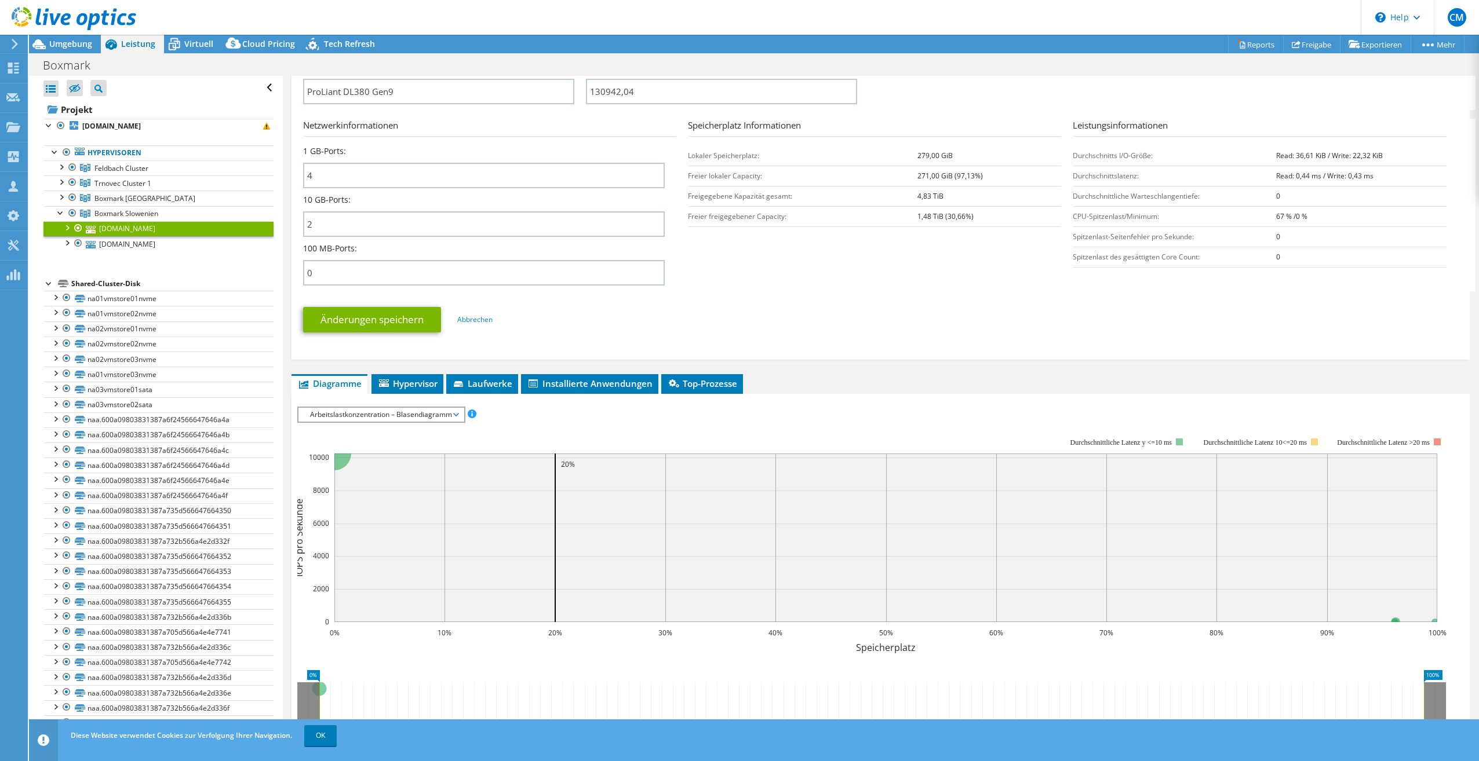
scroll to position [406, 0]
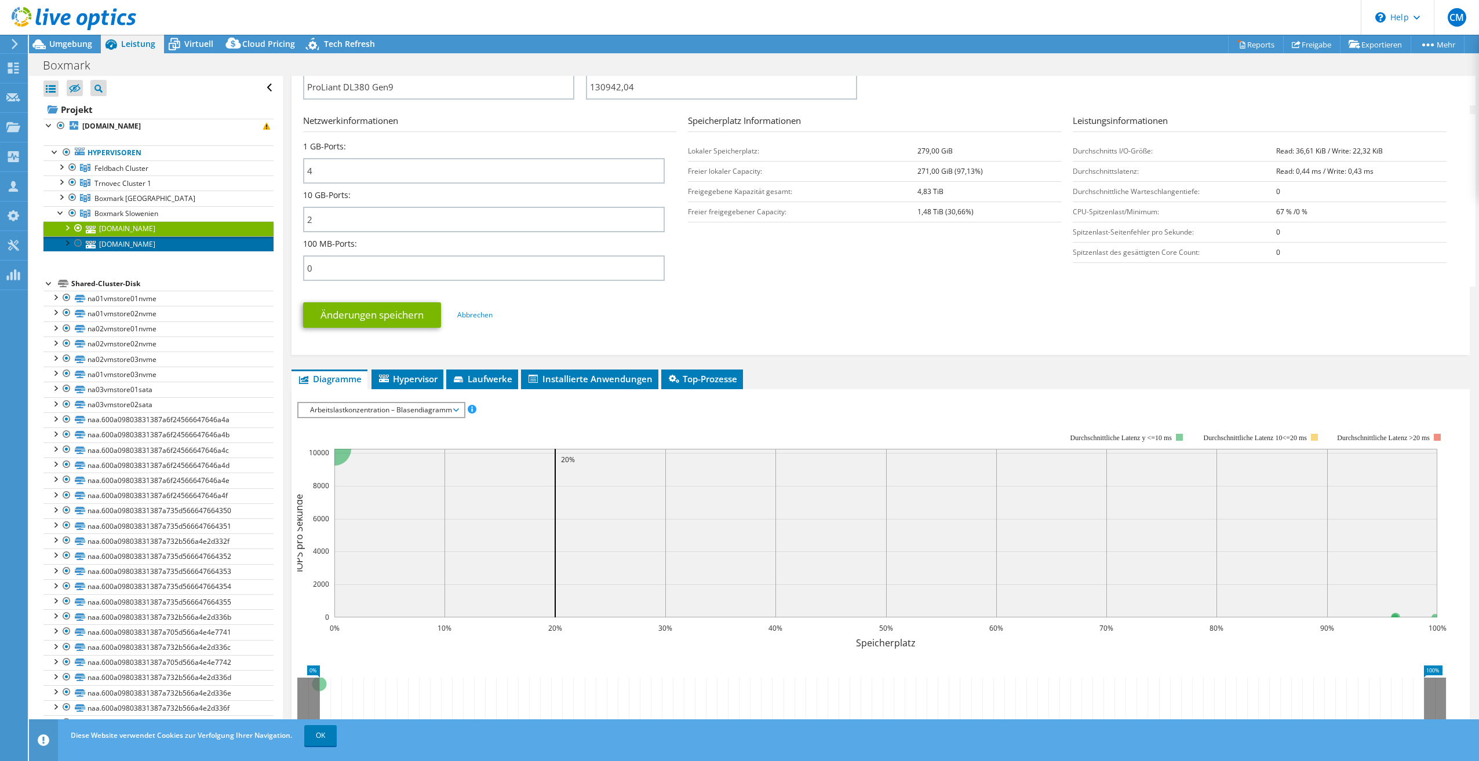
click at [136, 243] on link "[DOMAIN_NAME]" at bounding box center [158, 243] width 230 height 15
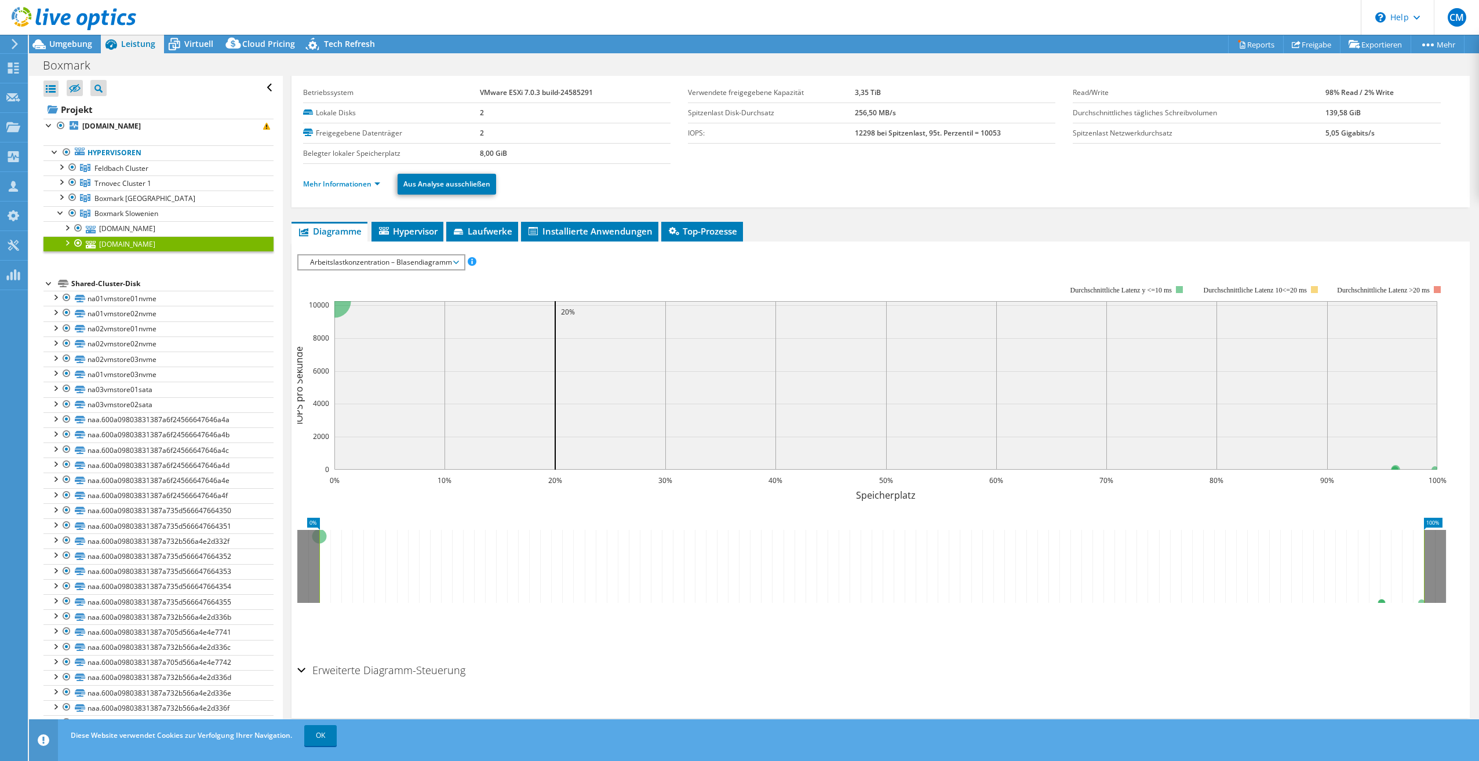
scroll to position [0, 0]
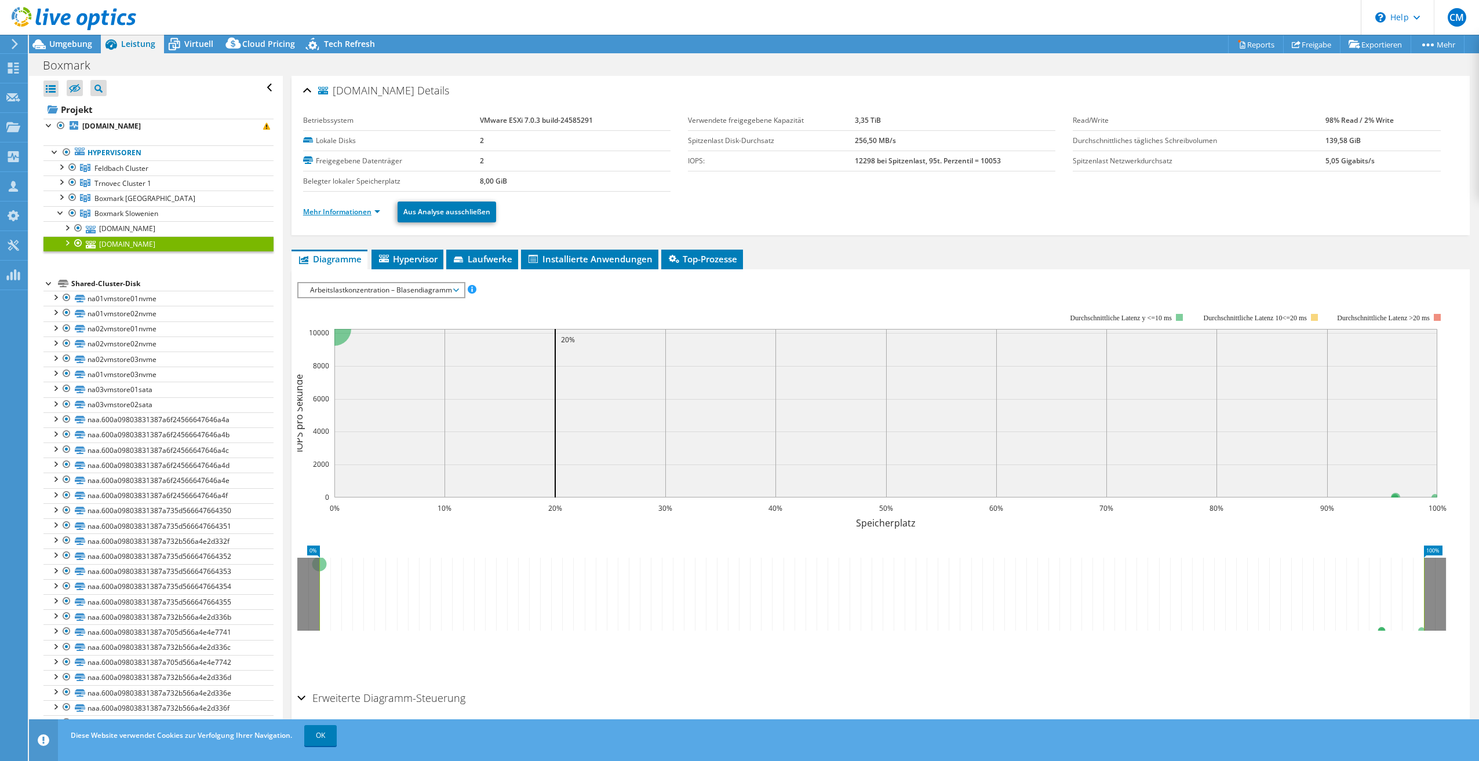
click at [342, 216] on link "Mehr Informationen" at bounding box center [341, 212] width 77 height 10
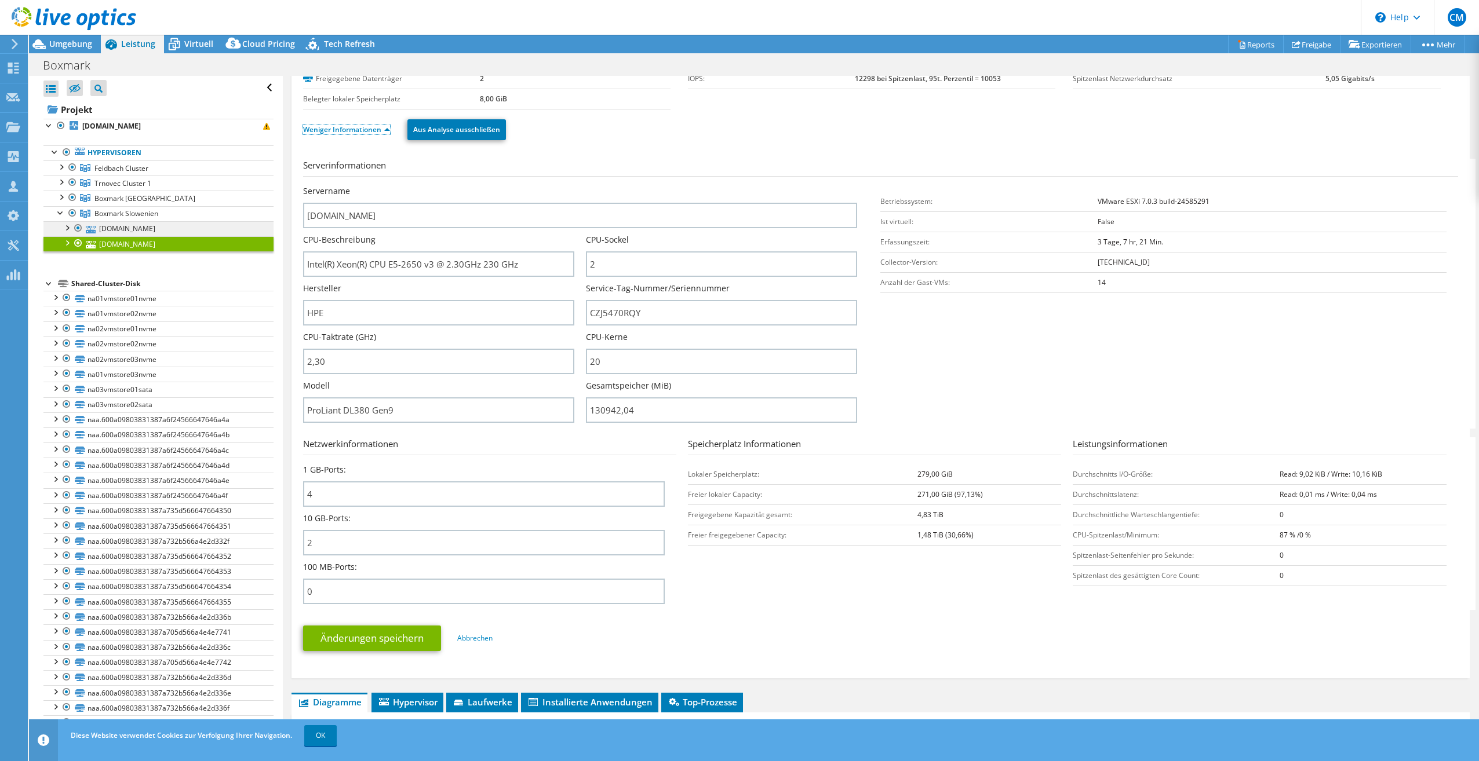
scroll to position [58, 0]
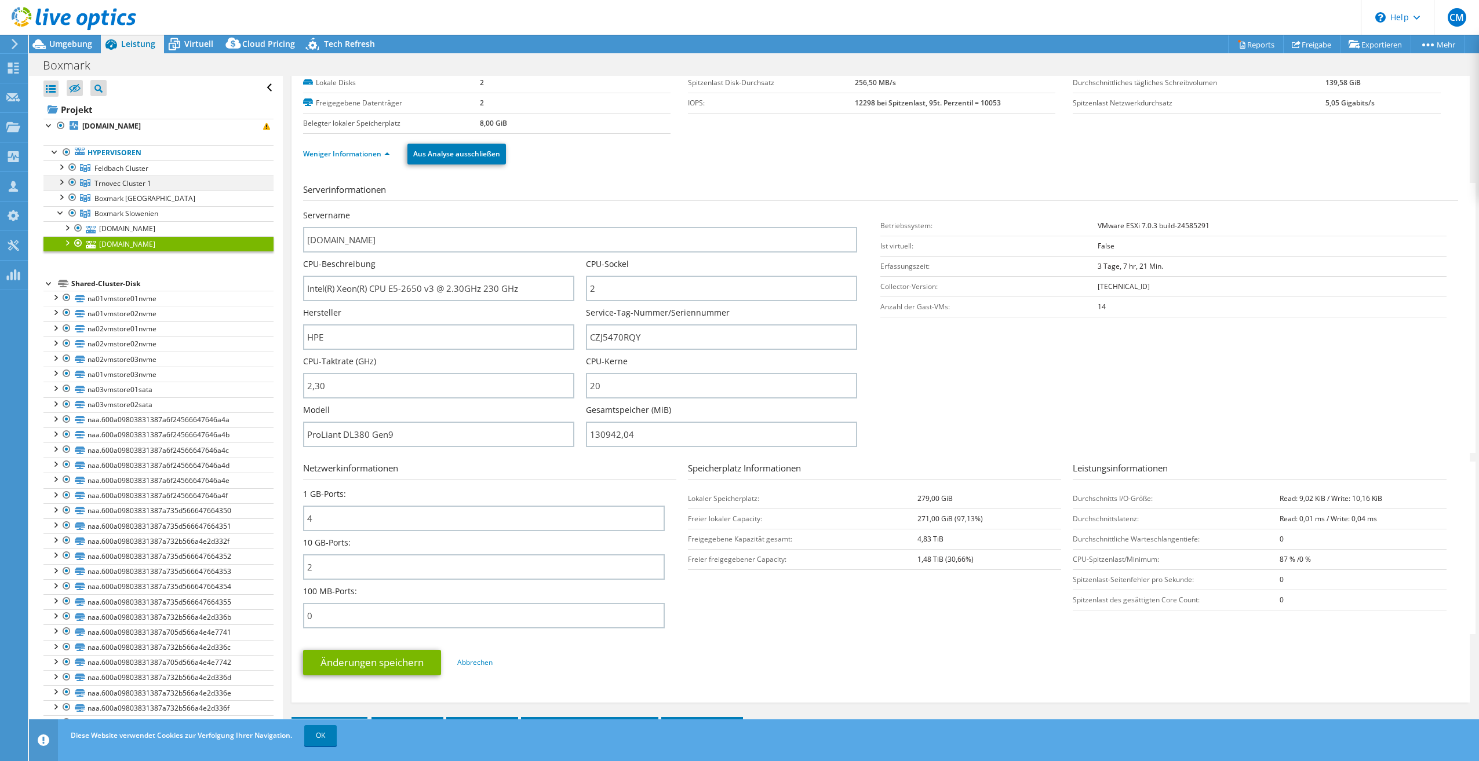
click at [68, 179] on div at bounding box center [73, 183] width 12 height 14
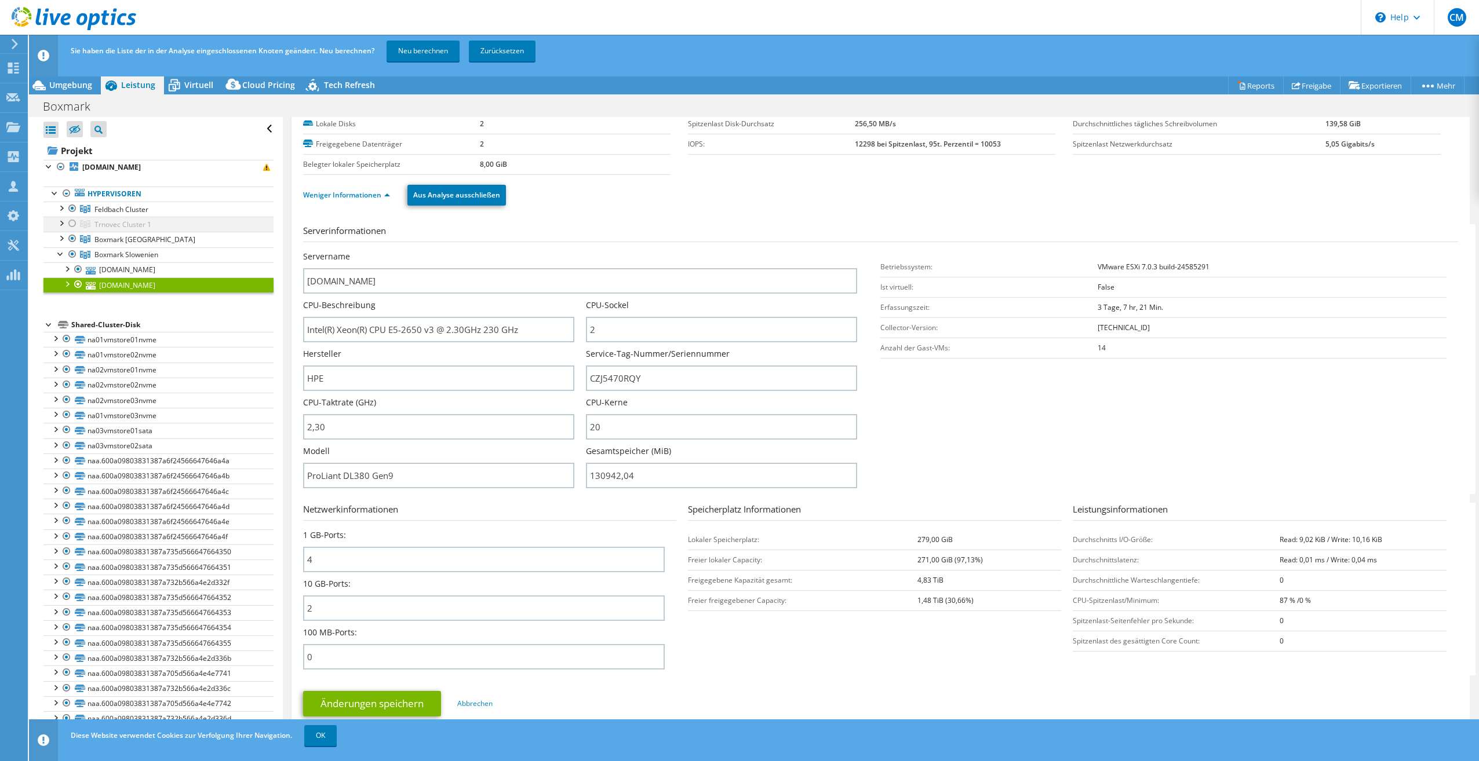
click at [71, 220] on div at bounding box center [73, 224] width 12 height 14
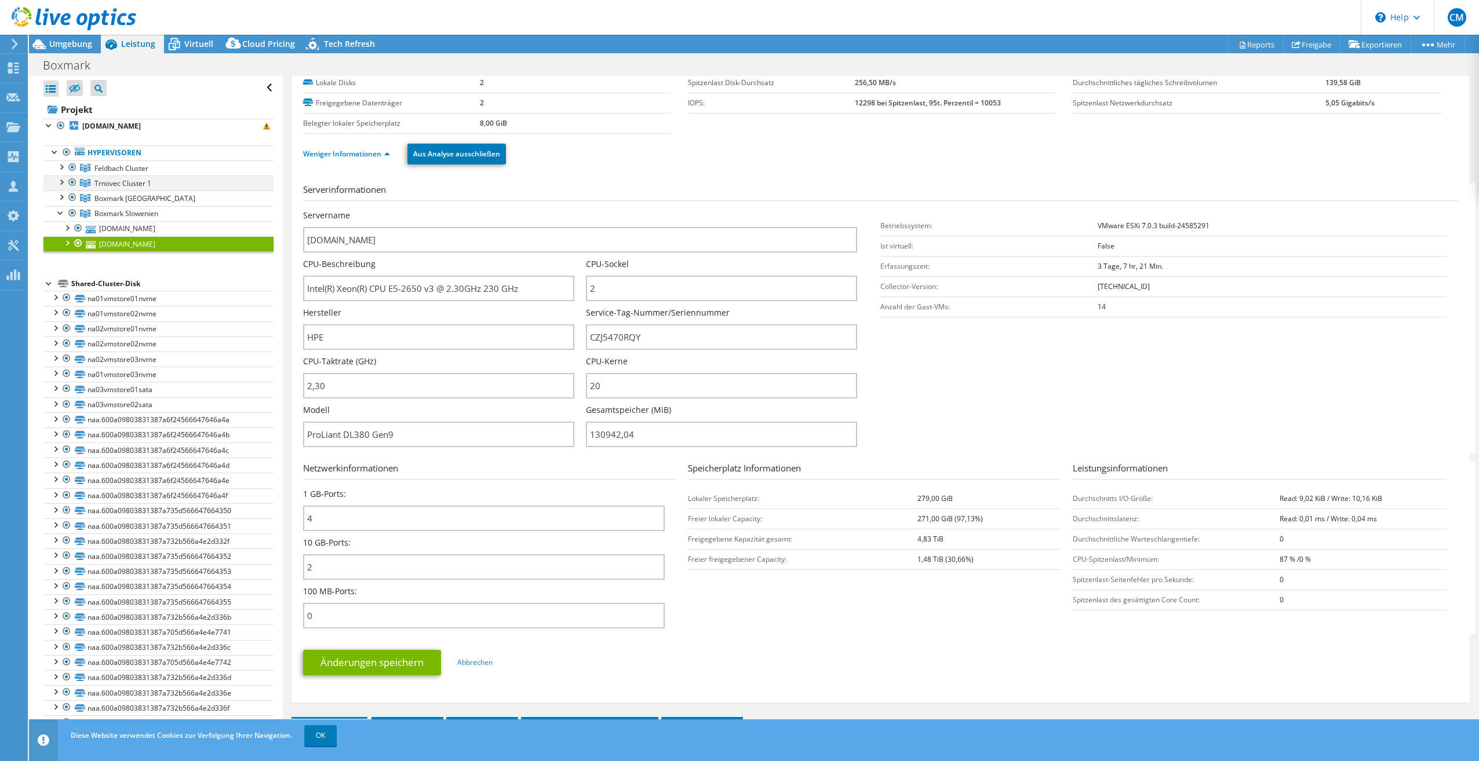
click at [62, 181] on div at bounding box center [61, 182] width 12 height 12
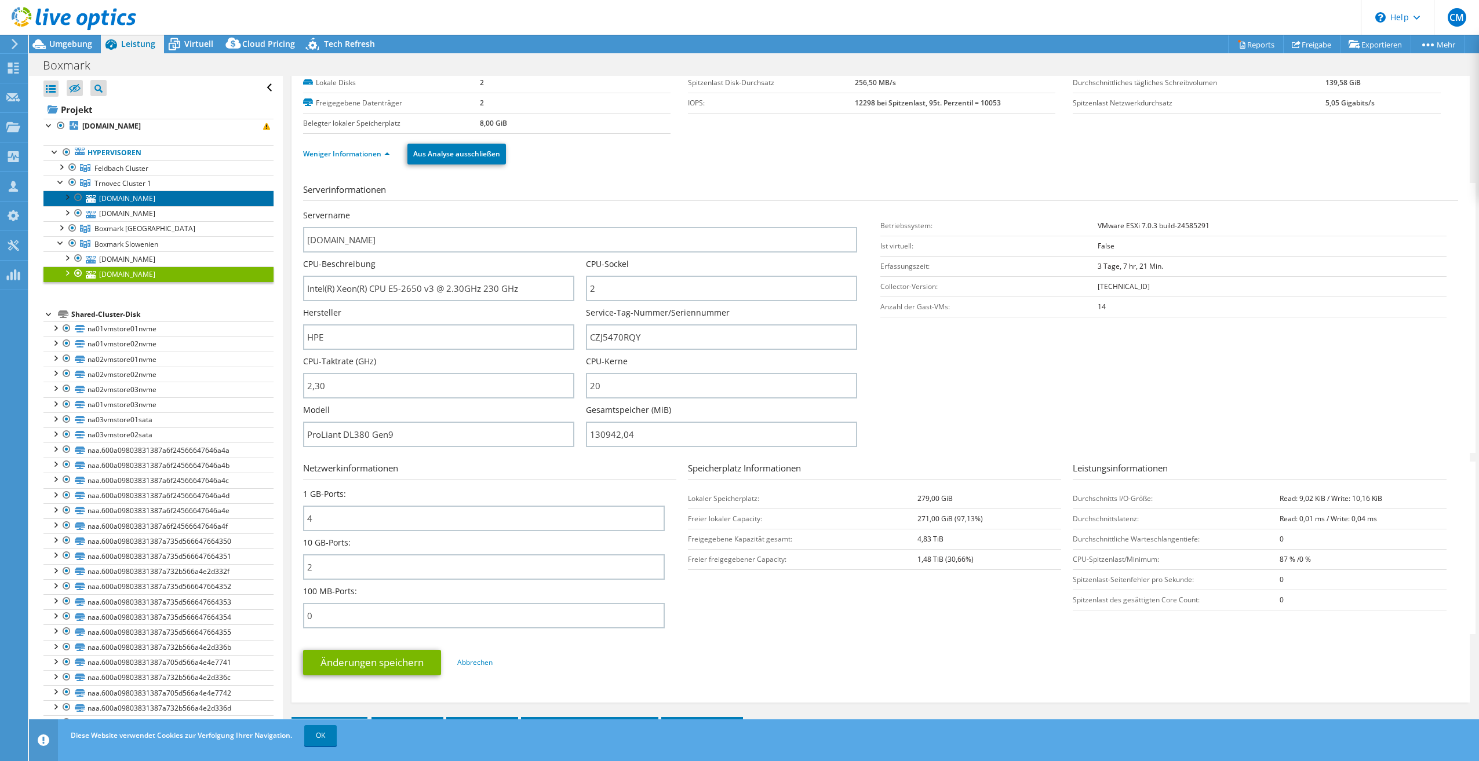
click at [153, 196] on link "[DOMAIN_NAME]" at bounding box center [158, 198] width 230 height 15
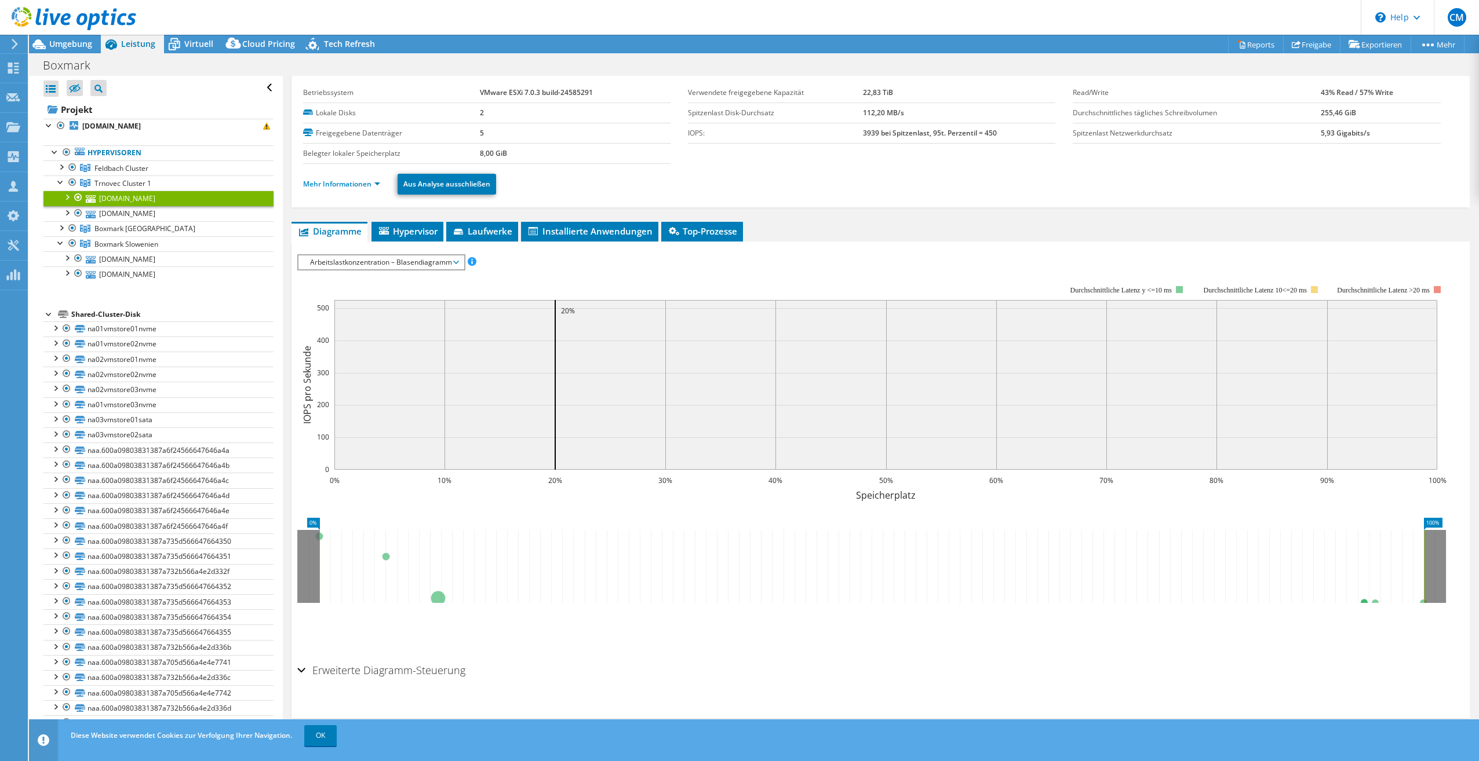
scroll to position [0, 0]
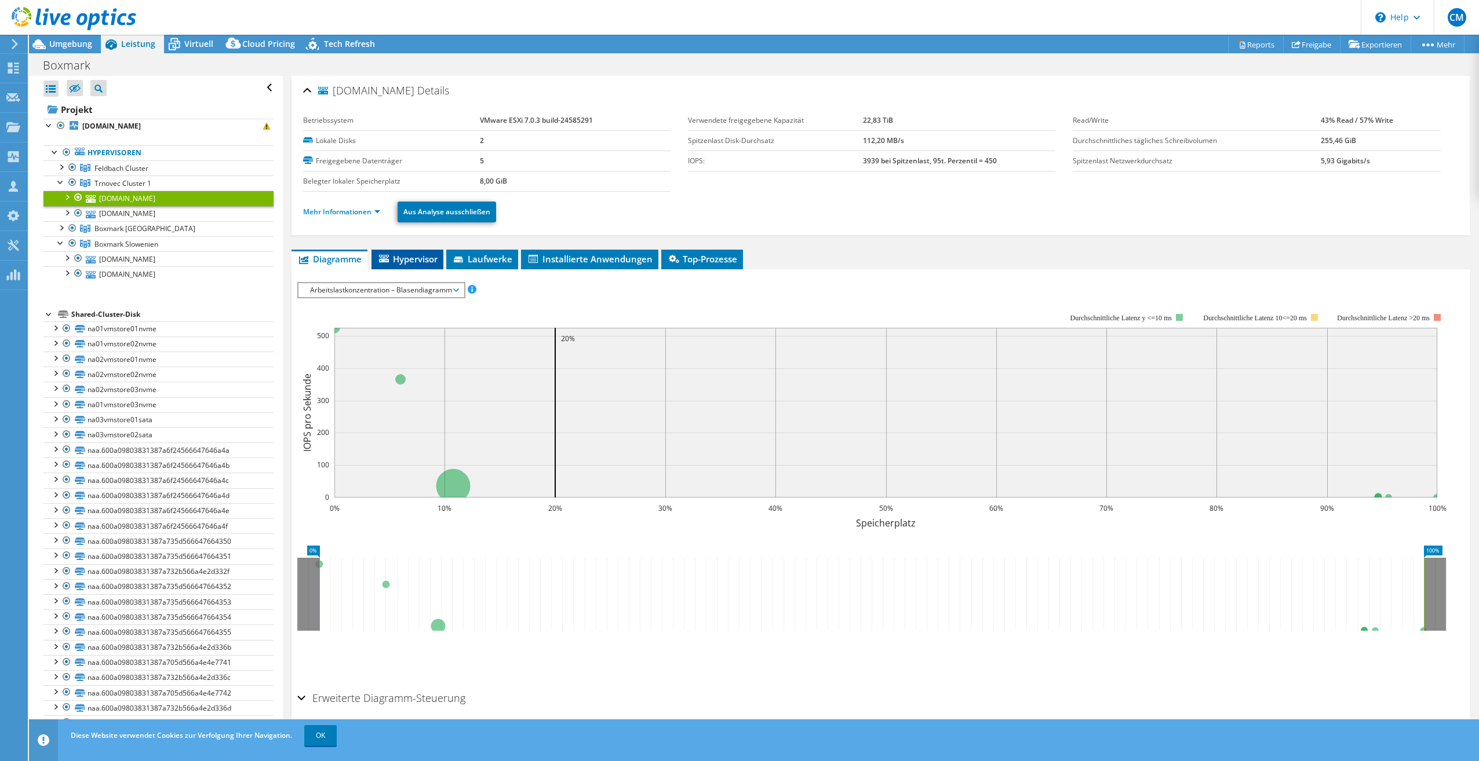
click at [402, 259] on span "Hypervisor" at bounding box center [407, 259] width 60 height 12
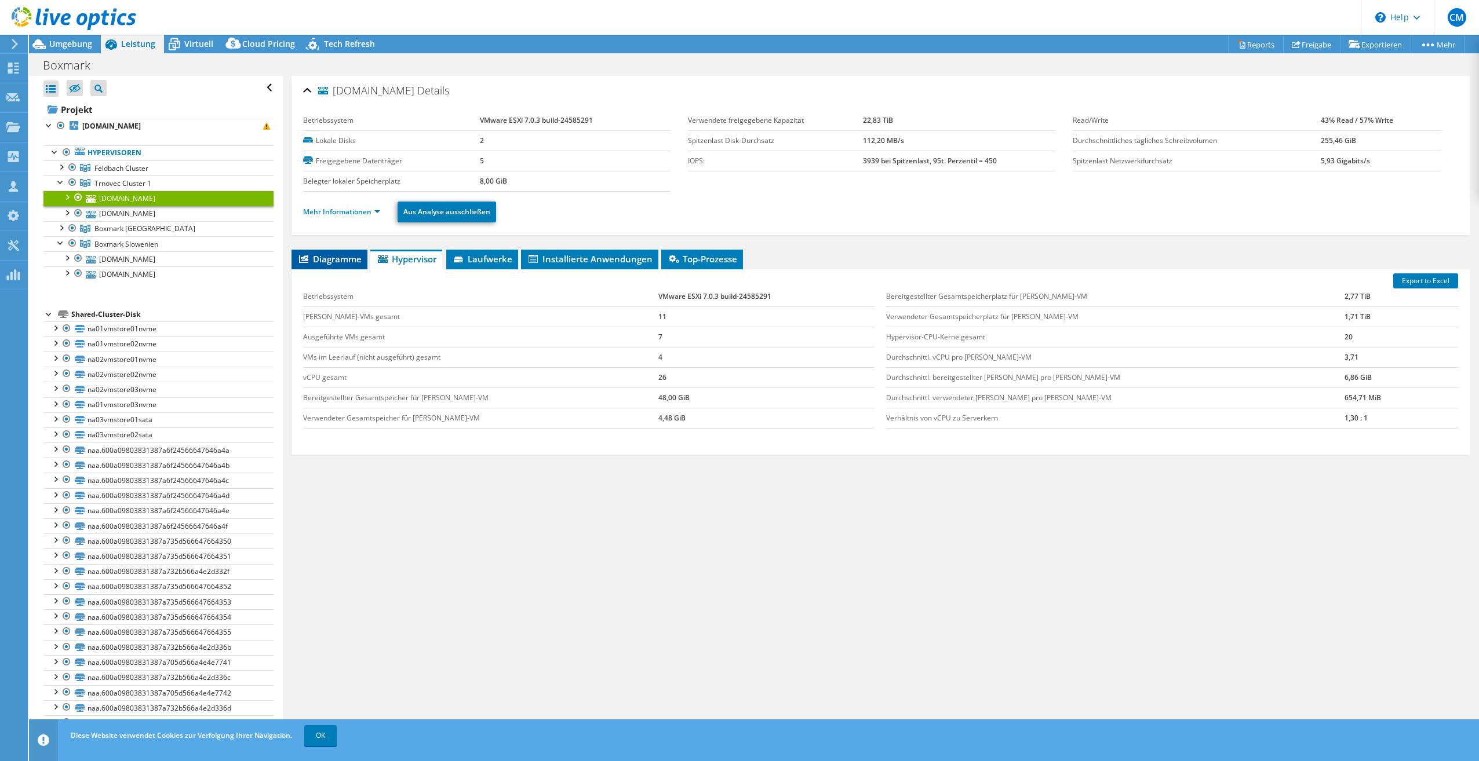
click at [334, 259] on span "Diagramme" at bounding box center [329, 259] width 64 height 12
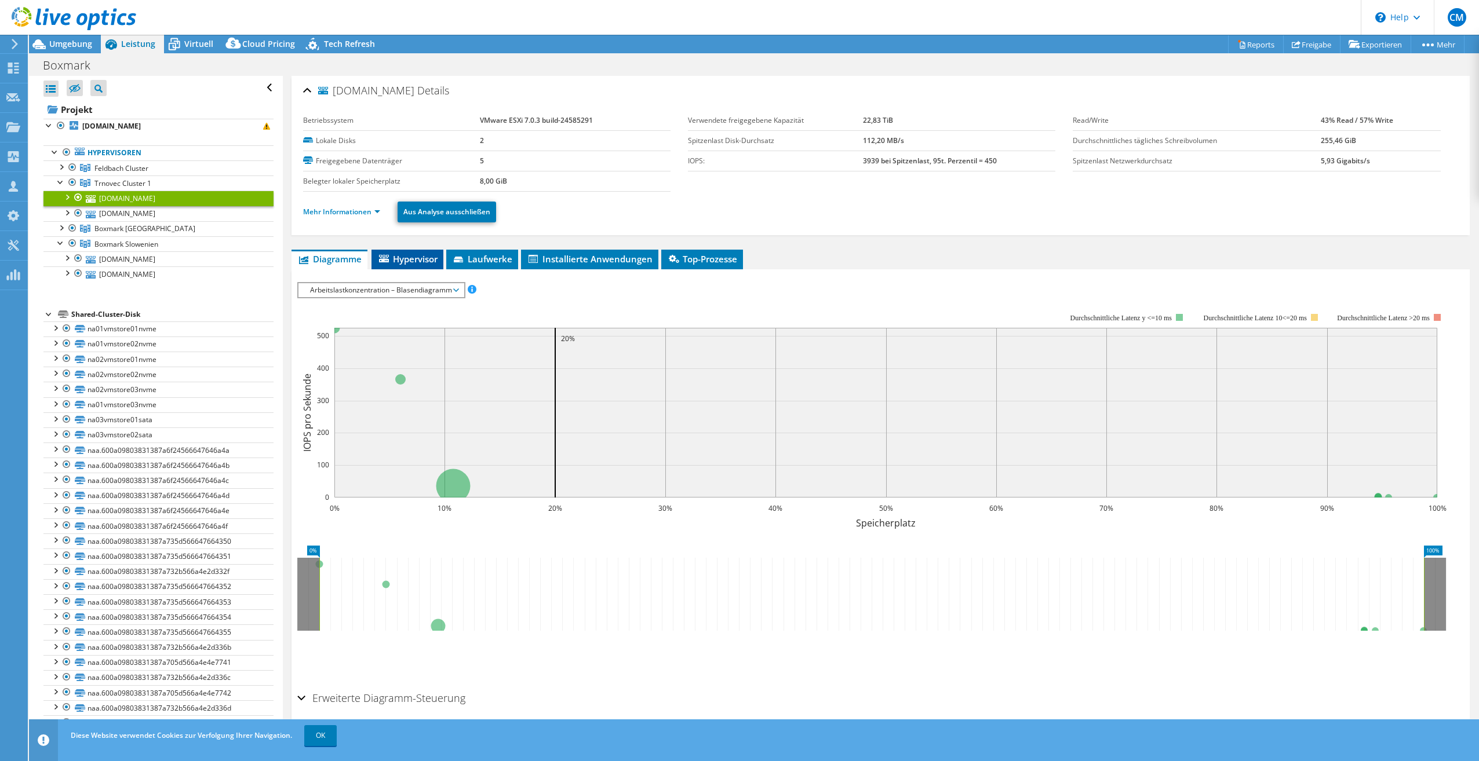
click at [410, 259] on span "Hypervisor" at bounding box center [407, 259] width 60 height 12
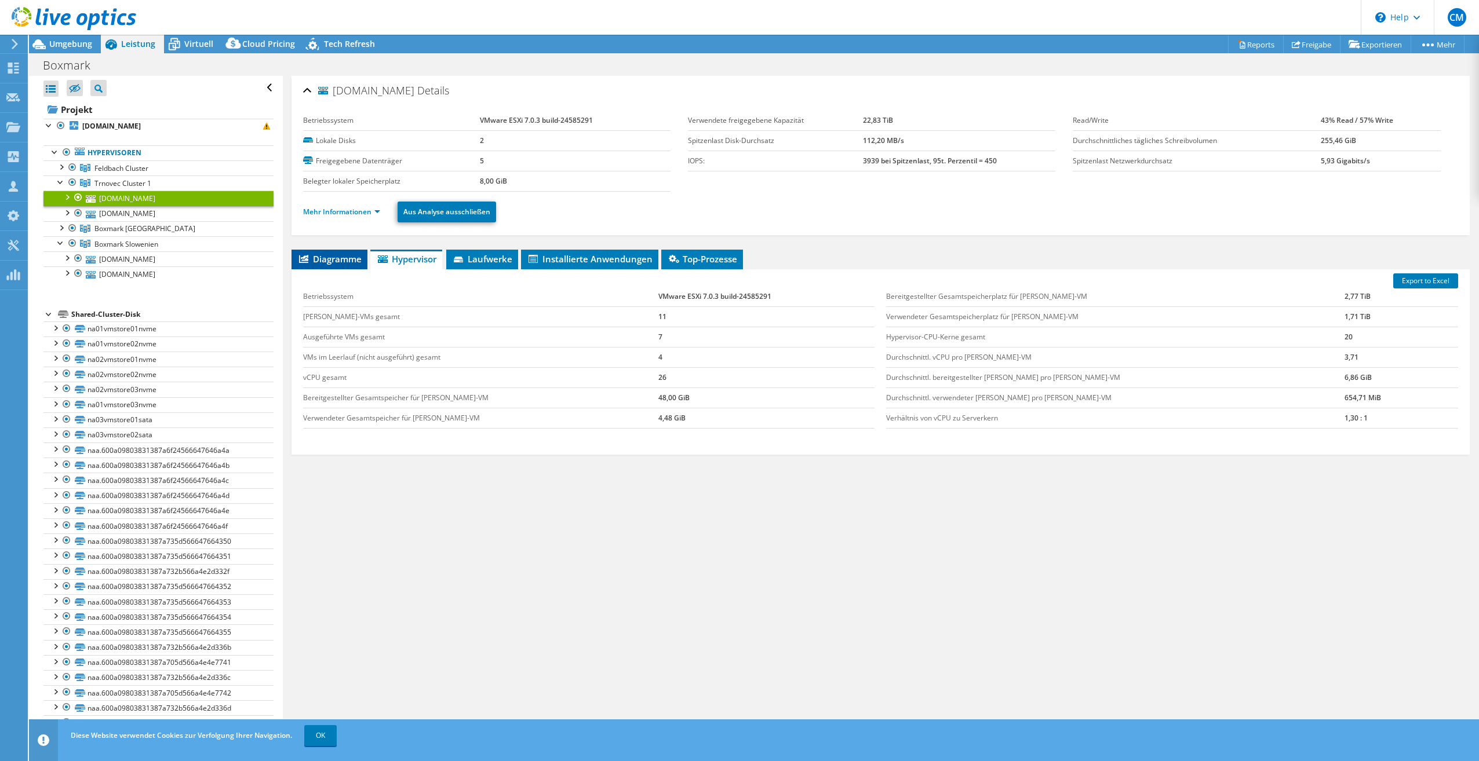
click at [341, 259] on span "Diagramme" at bounding box center [329, 259] width 64 height 12
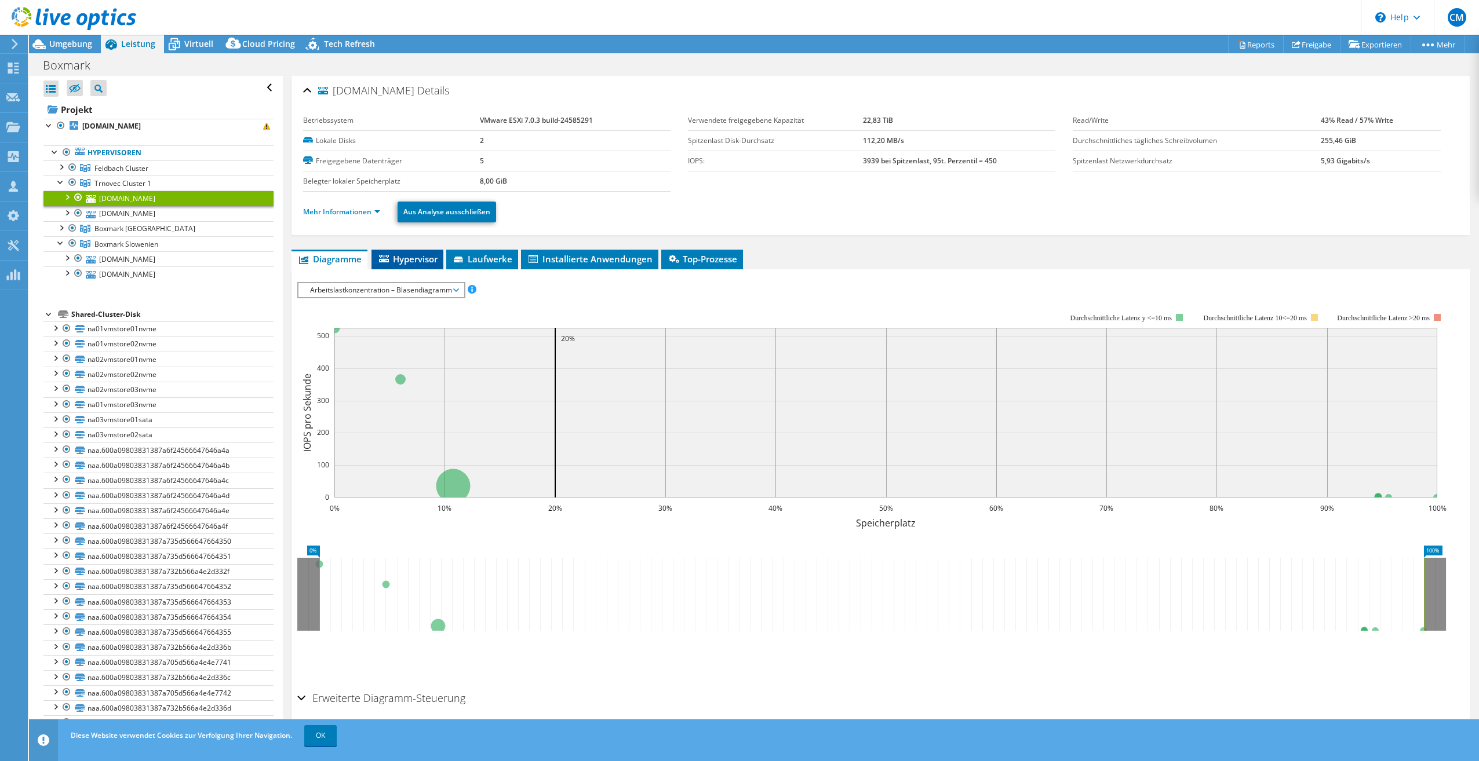
click at [407, 257] on span "Hypervisor" at bounding box center [407, 259] width 60 height 12
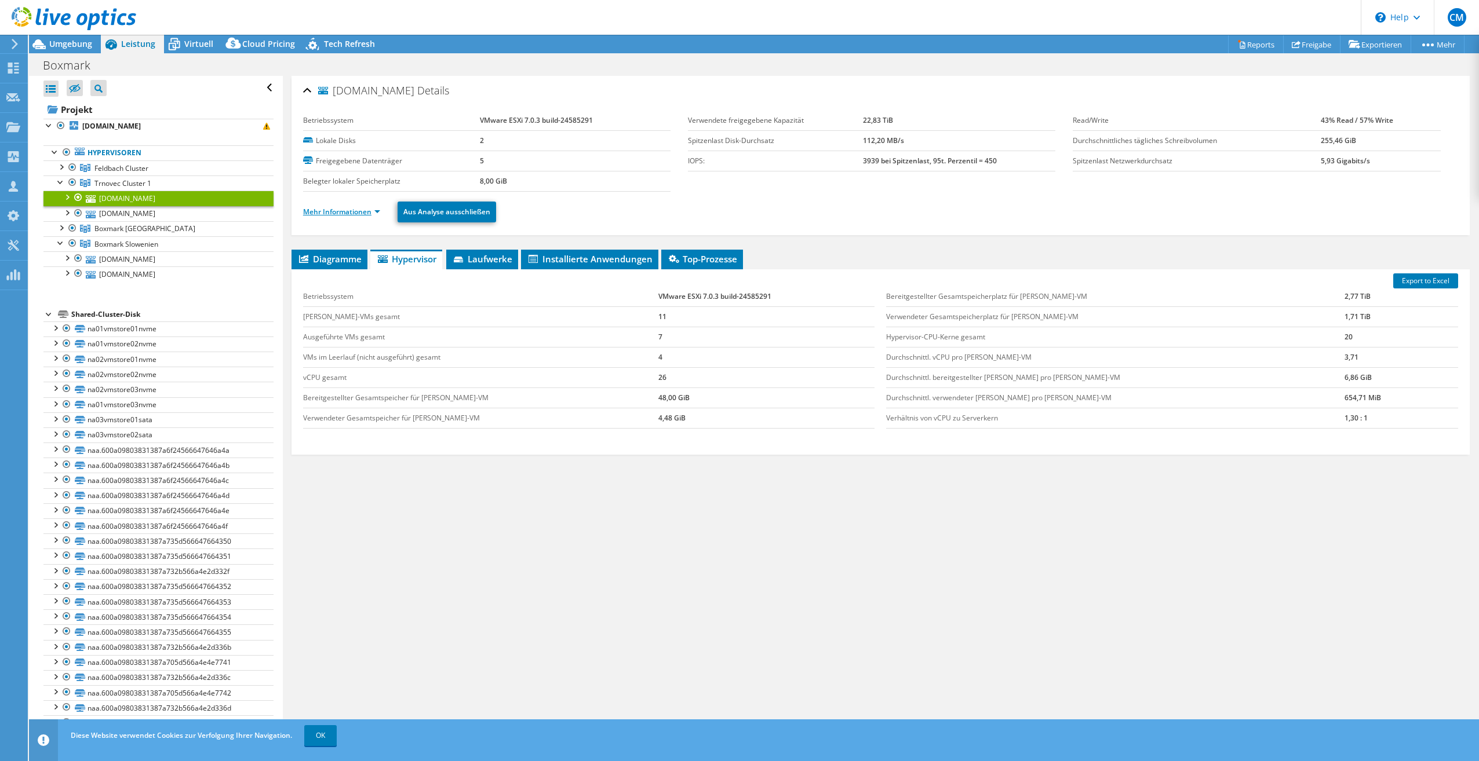
click at [352, 214] on link "Mehr Informationen" at bounding box center [341, 212] width 77 height 10
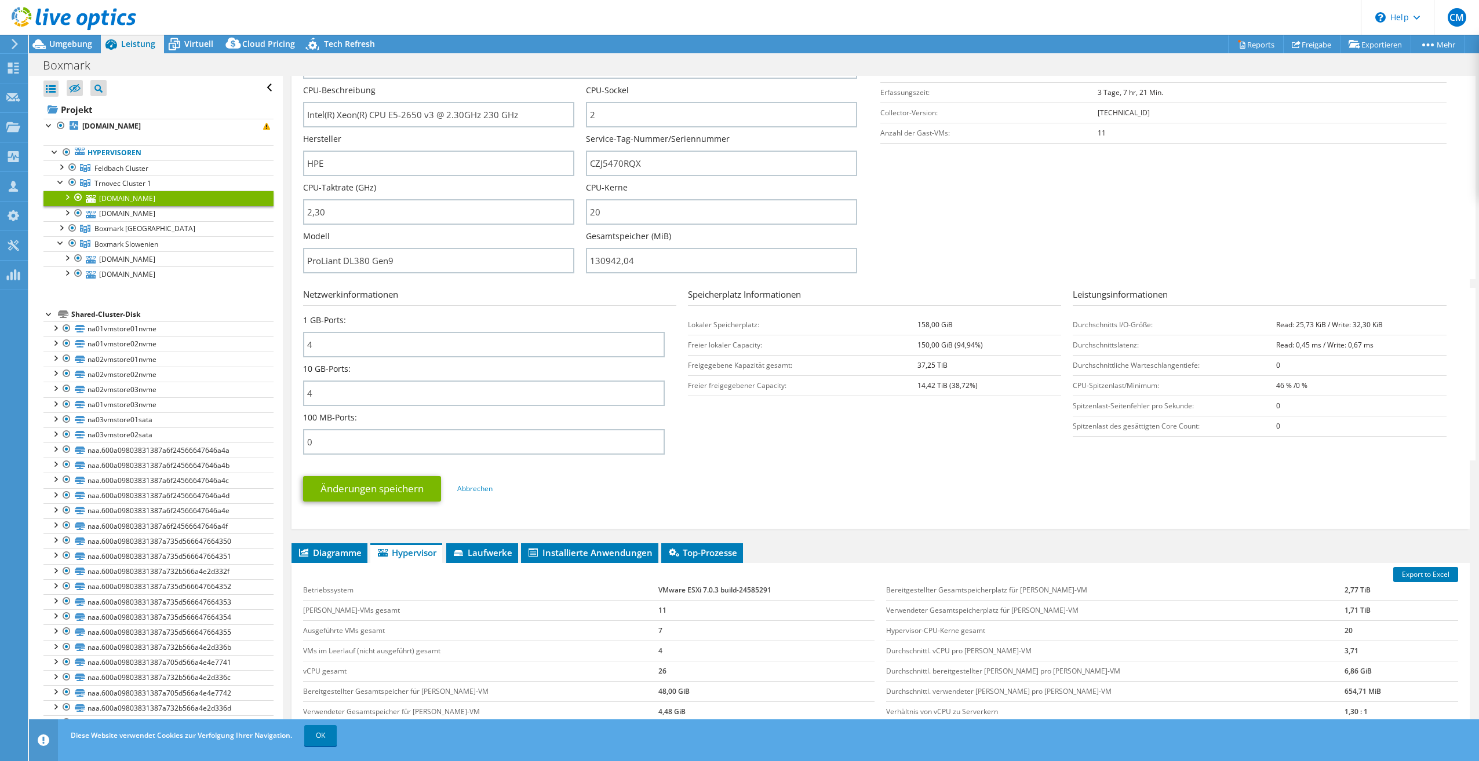
click at [48, 313] on div at bounding box center [49, 314] width 12 height 12
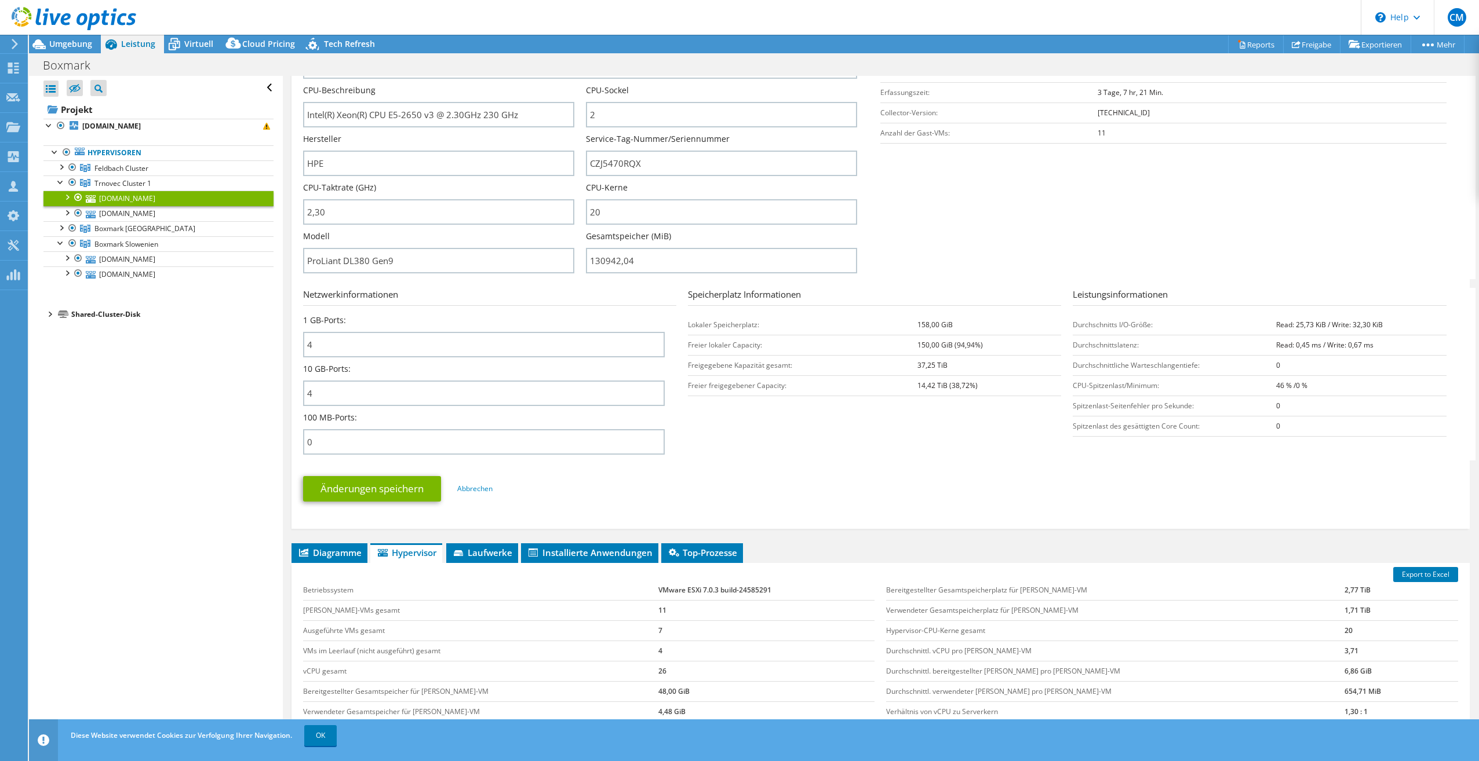
click at [48, 313] on div at bounding box center [49, 314] width 12 height 12
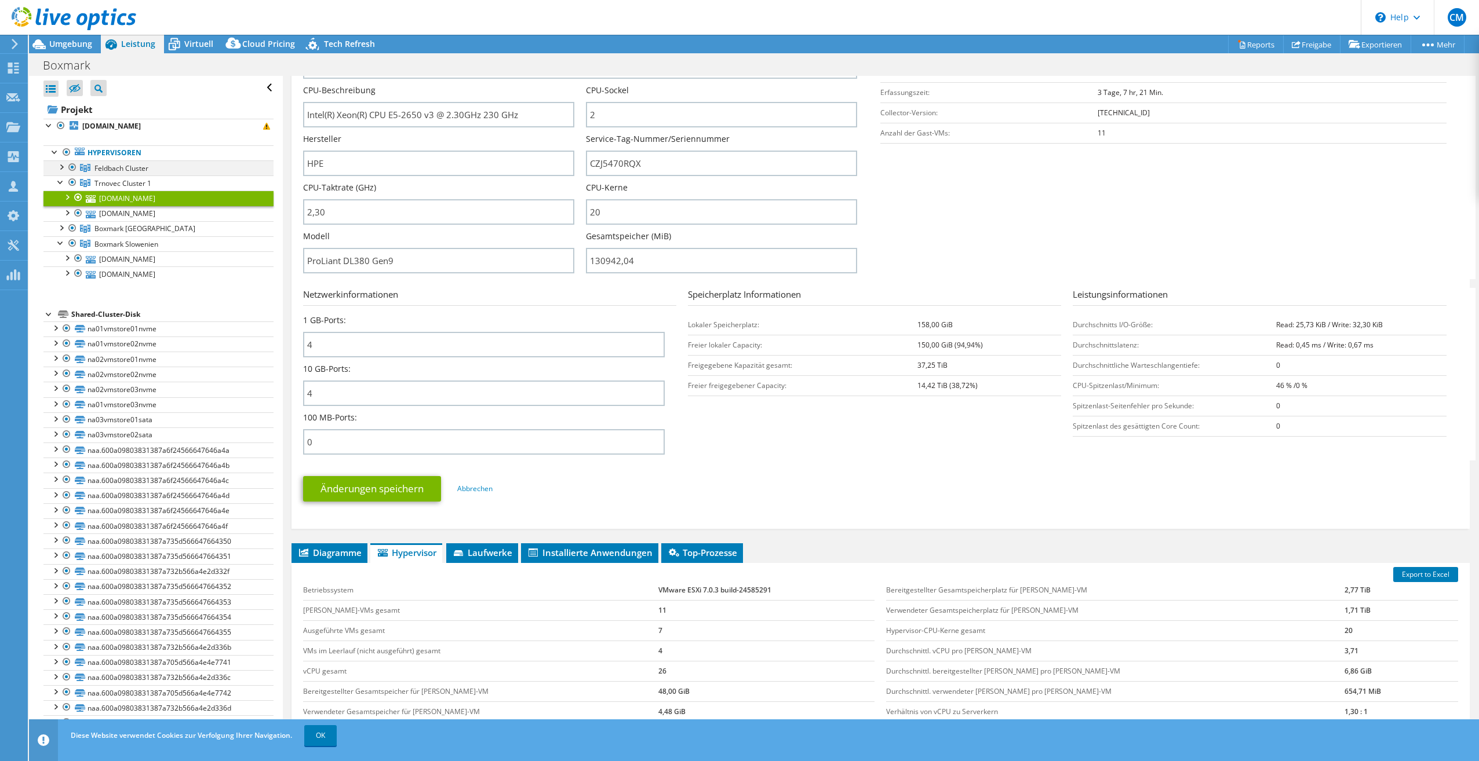
click at [63, 167] on div at bounding box center [61, 166] width 12 height 12
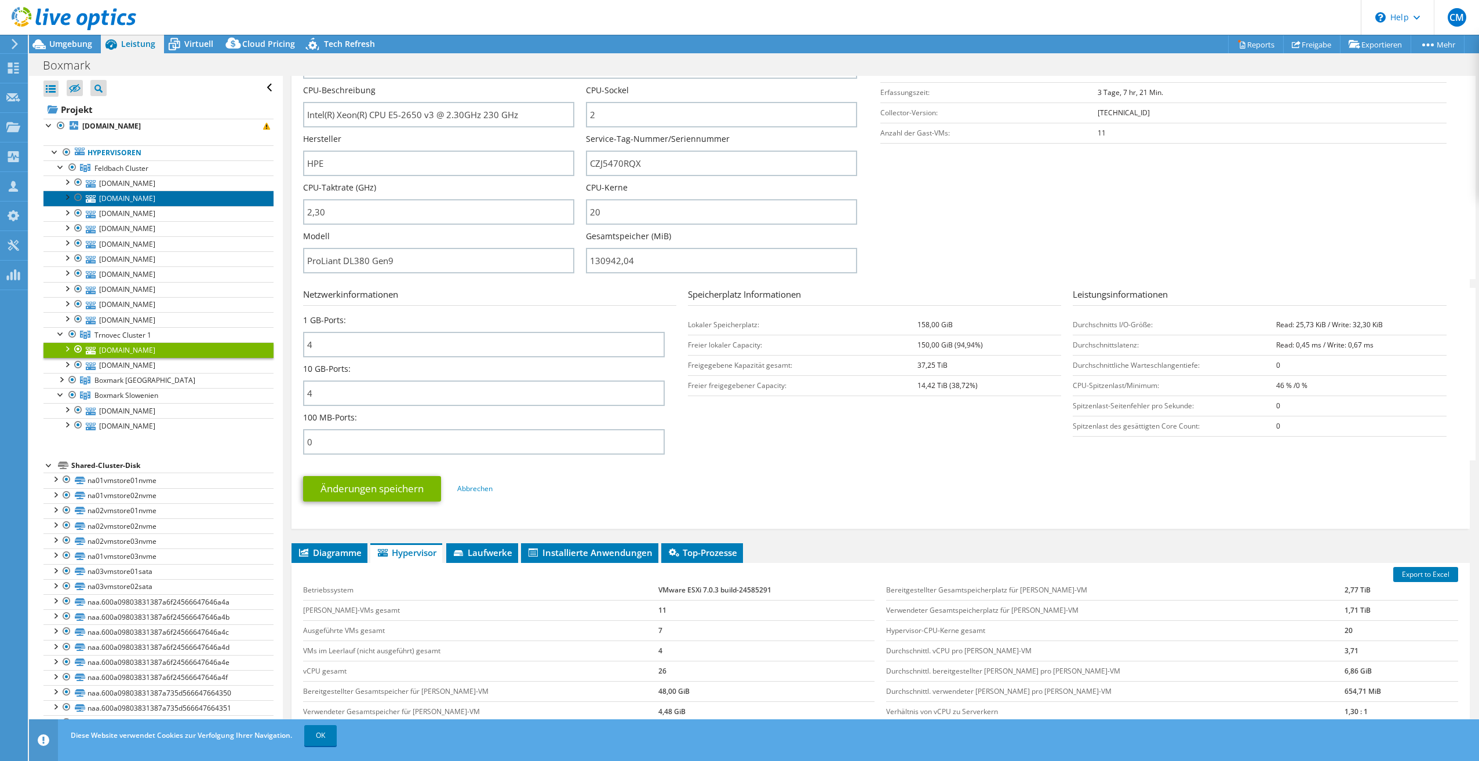
click at [127, 199] on link "[DOMAIN_NAME]" at bounding box center [158, 198] width 230 height 15
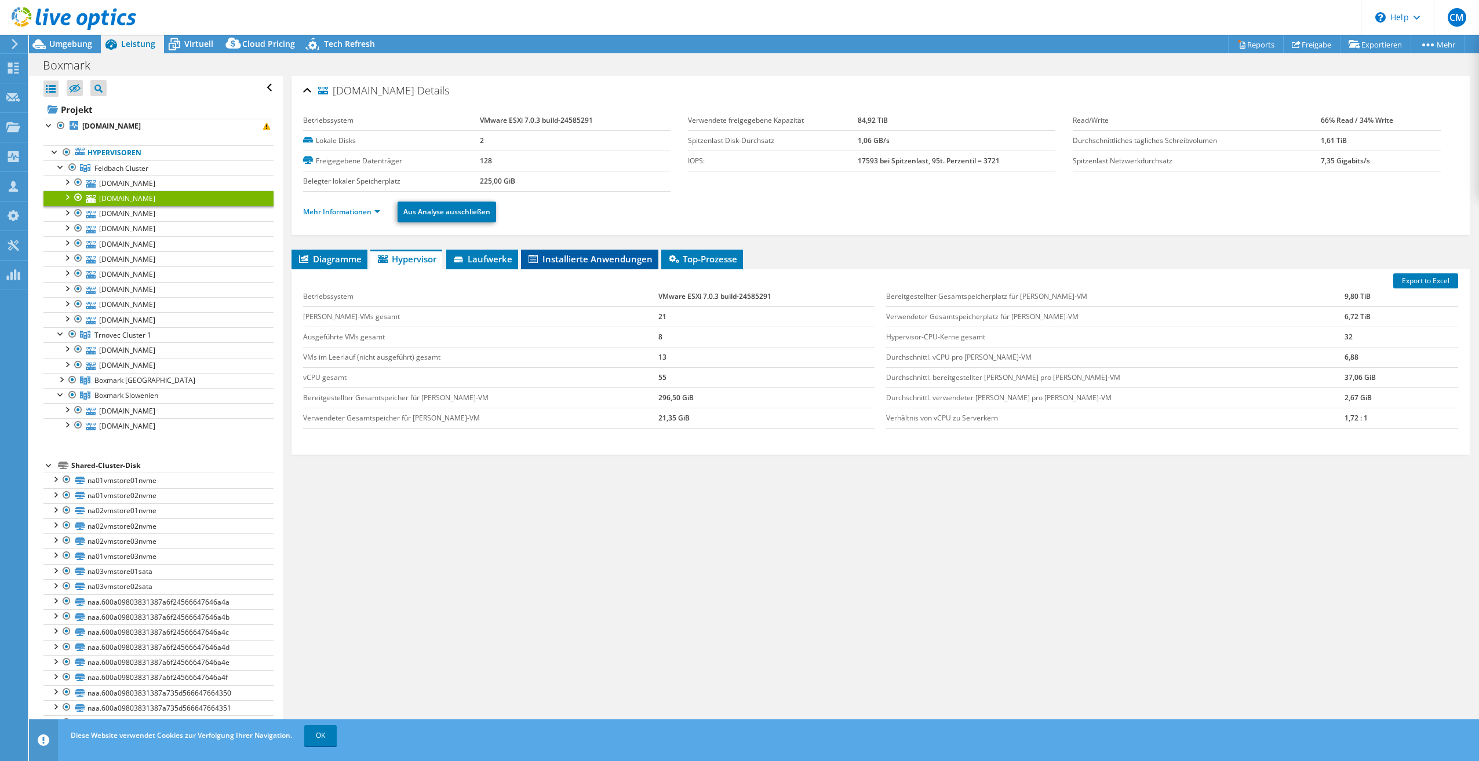
click at [606, 250] on li "Installierte Anwendungen" at bounding box center [589, 260] width 137 height 20
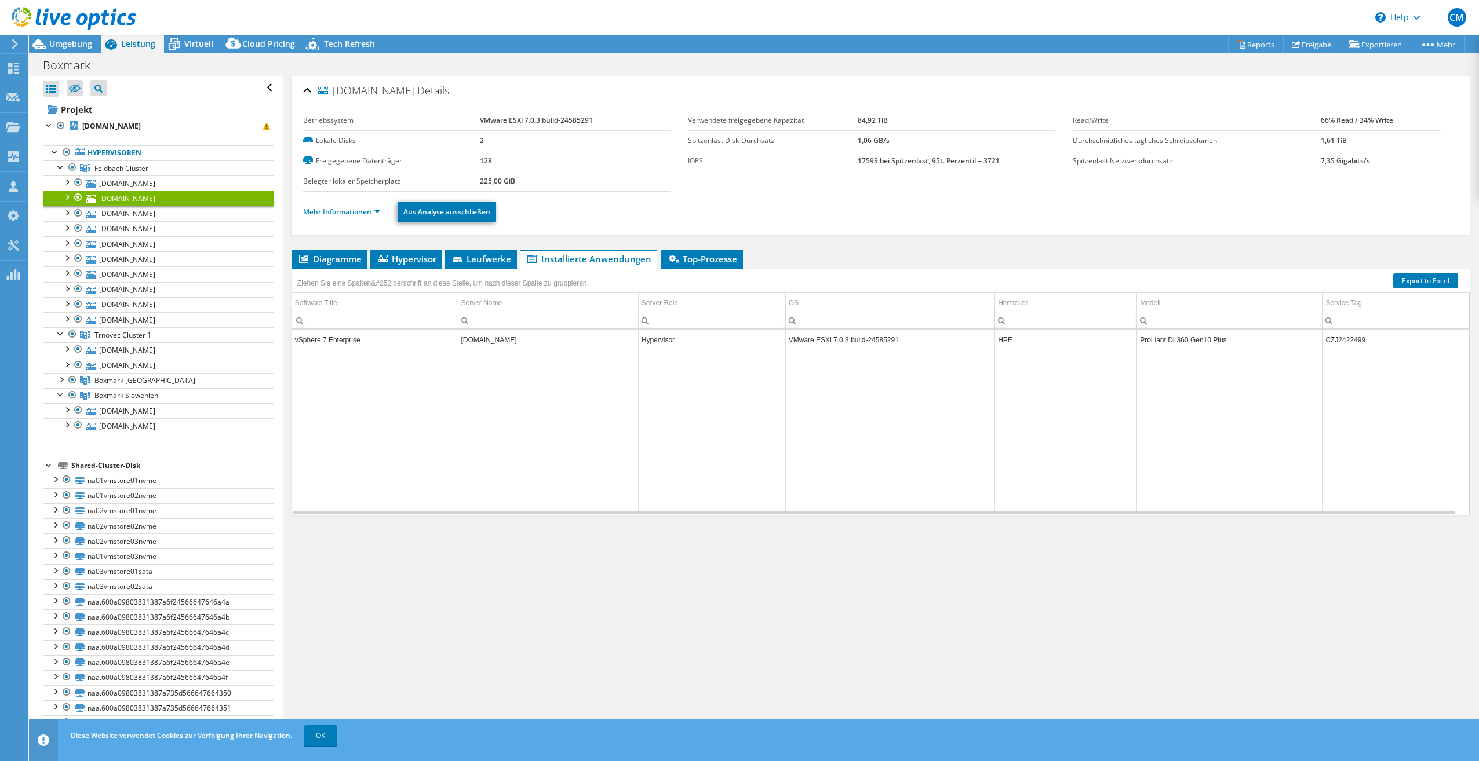
click at [358, 345] on td "vSphere 7 Enterprise" at bounding box center [375, 340] width 166 height 20
click at [345, 345] on td "vSphere 7 Enterprise" at bounding box center [375, 340] width 166 height 20
